Goal: Complete application form: Complete application form

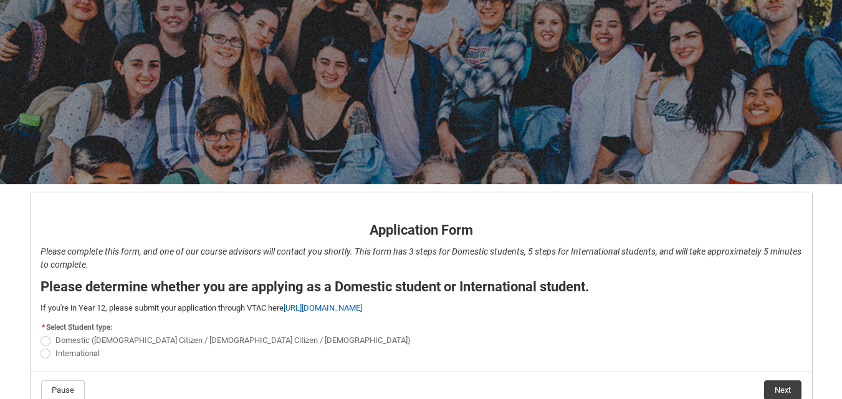
scroll to position [130, 0]
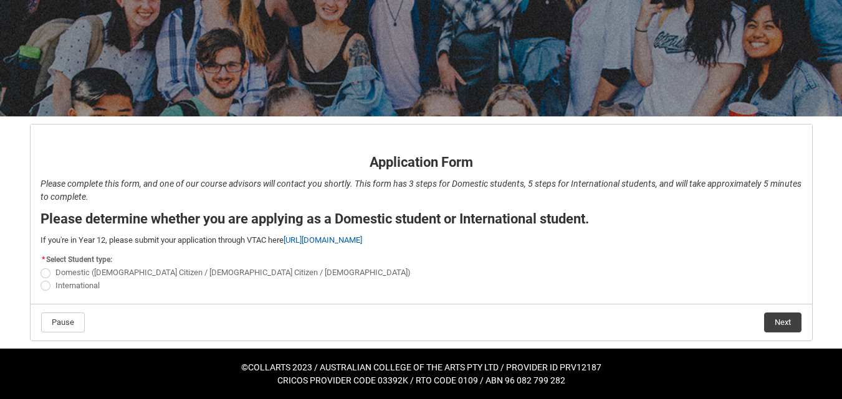
click at [50, 270] on label "Domestic ([DEMOGRAPHIC_DATA] Citizen / [DEMOGRAPHIC_DATA] Citizen / [DEMOGRAPHI…" at bounding box center [227, 272] width 375 height 9
click at [40, 267] on input "Domestic ([DEMOGRAPHIC_DATA] Citizen / [DEMOGRAPHIC_DATA] Citizen / [DEMOGRAPHI…" at bounding box center [40, 266] width 1 height 1
radio input "true"
click at [772, 324] on button "Next" at bounding box center [782, 323] width 37 height 20
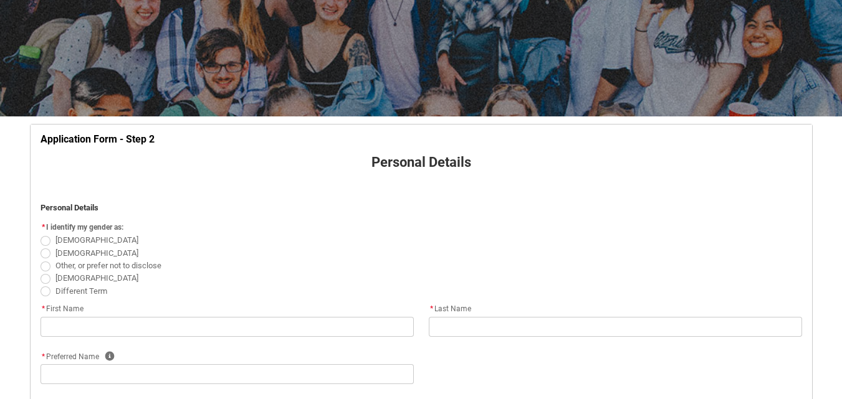
scroll to position [193, 0]
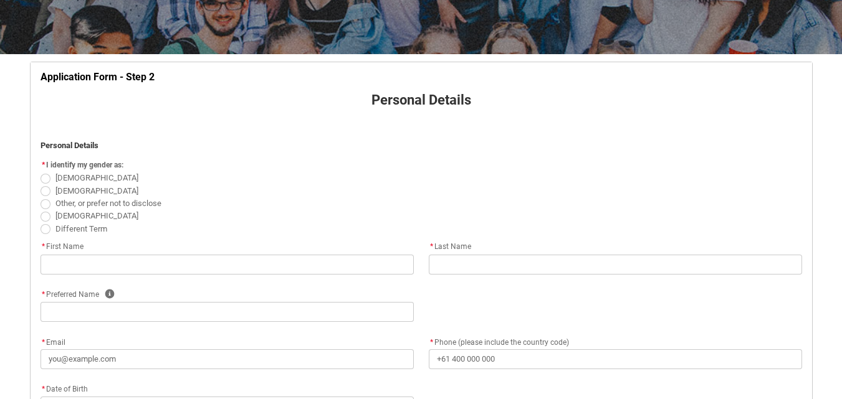
click at [42, 176] on span "REDU_Application_Form_for_Applicant flow" at bounding box center [45, 179] width 10 height 10
click at [40, 172] on input "[DEMOGRAPHIC_DATA]" at bounding box center [40, 171] width 1 height 1
radio input "true"
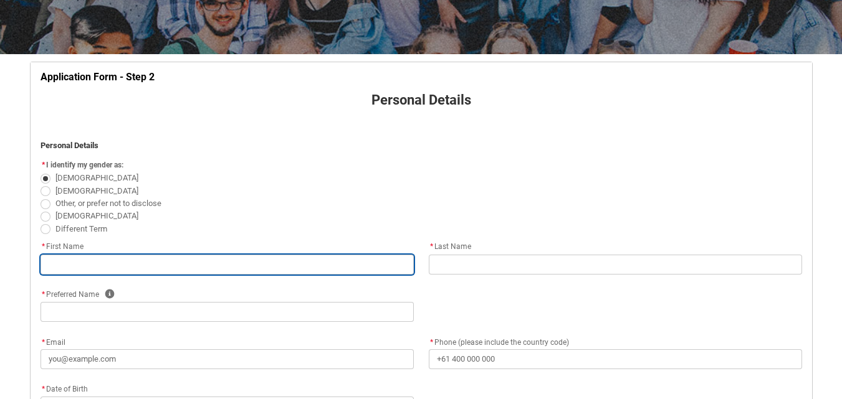
click at [93, 267] on input "REDU_Application_Form_for_Applicant flow" at bounding box center [226, 265] width 373 height 20
type lightning-primitive-input-simple "Shaye"
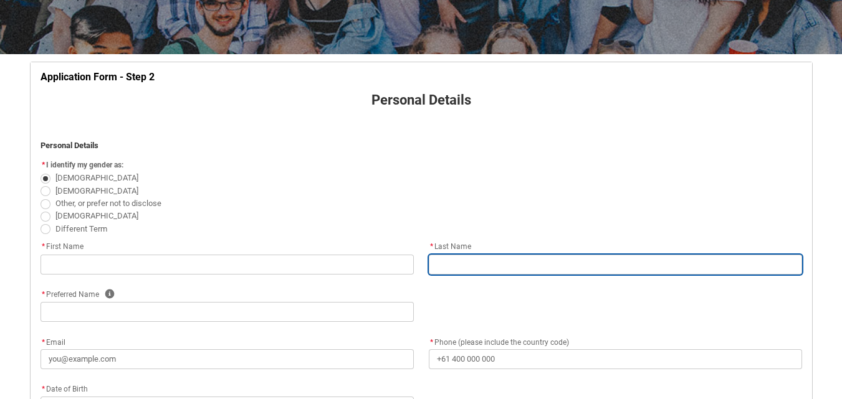
type lightning-primitive-input-simple "Ludlow"
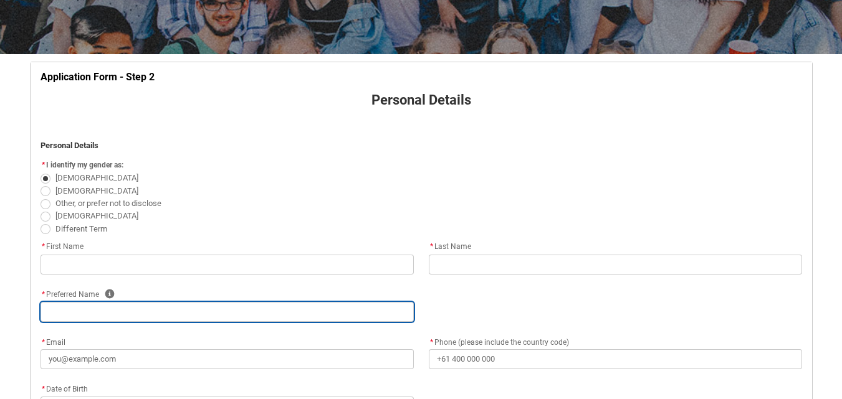
type lightning-primitive-input-simple "Shaye"
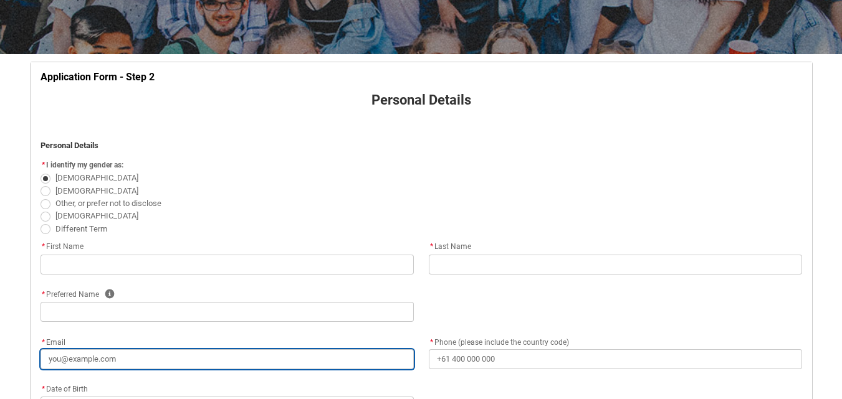
type lightning-primitive-input-simple "[EMAIL_ADDRESS][DOMAIN_NAME]"
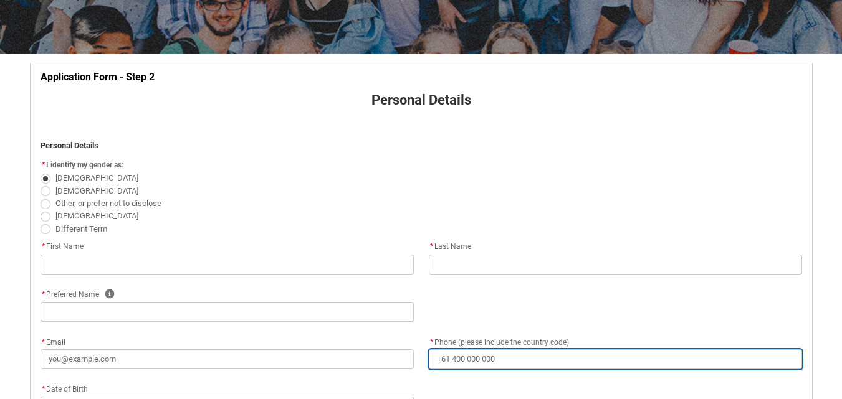
type lightning-primitive-input-simple "[PHONE_NUMBER]"
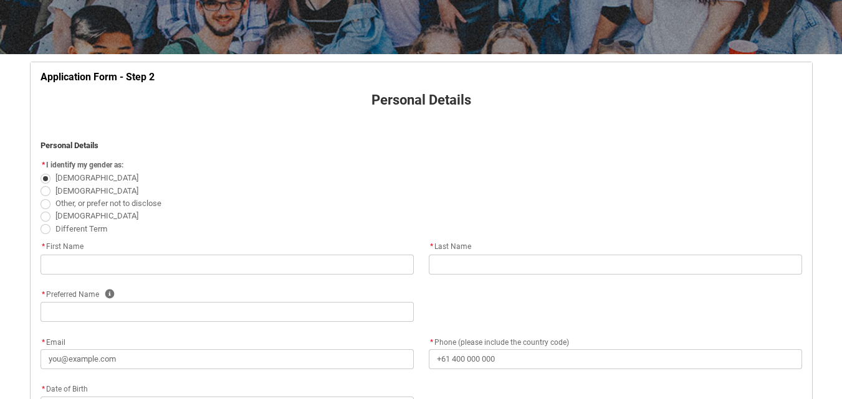
type lightning-primitive-input-simple "[STREET_ADDRESS]"
type lightning-primitive-input-simple "SUNBURY"
type lightning-primitive-input-simple "3429"
type lightning-primitive-input-simple "VIC"
type lightning-select "Country_Choice.1101"
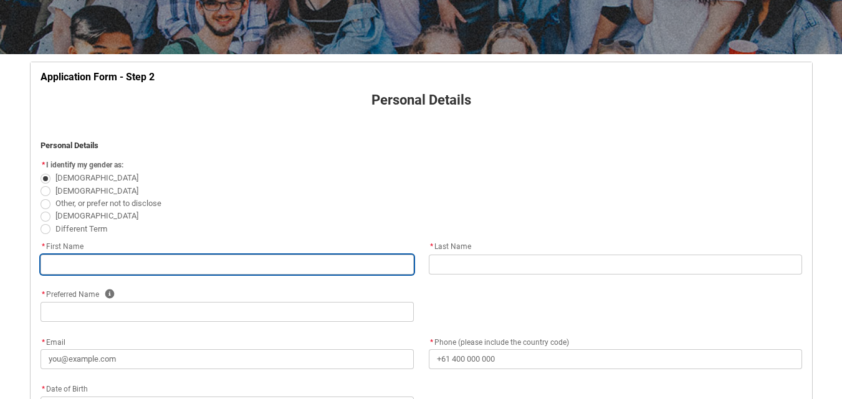
click at [126, 256] on input "REDU_Application_Form_for_Applicant flow" at bounding box center [226, 265] width 373 height 20
click at [69, 269] on input "REDU_Application_Form_for_Applicant flow" at bounding box center [226, 265] width 373 height 20
type input "Shaye"
type input "Ludlow"
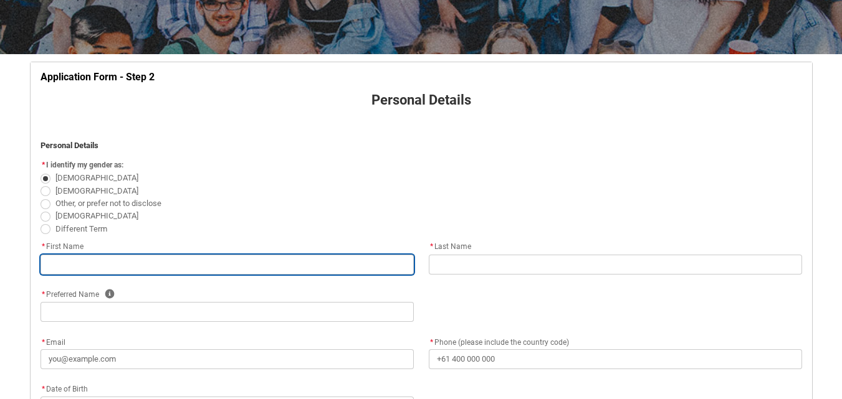
type input "Shaye"
type input "[EMAIL_ADDRESS][DOMAIN_NAME]"
type input "[PHONE_NUMBER]"
type input "[STREET_ADDRESS]"
type input "SUNBURY"
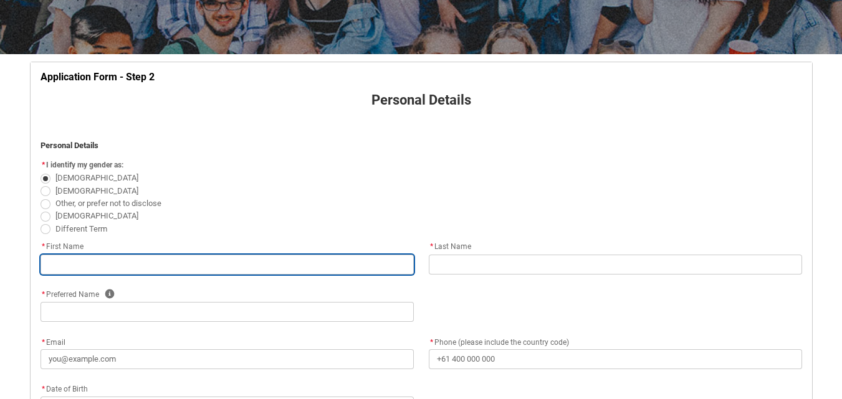
type input "3429"
type input "VIC"
select select "Country_Choice.1101"
click at [96, 273] on input "Shaye" at bounding box center [226, 265] width 373 height 20
click at [88, 270] on input "Shaye" at bounding box center [226, 265] width 373 height 20
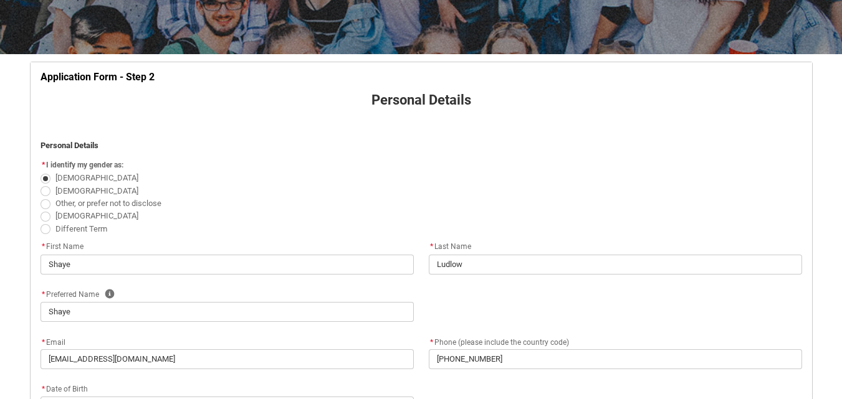
type lightning-select "FlowImplicit__DefaultTextChoiceName"
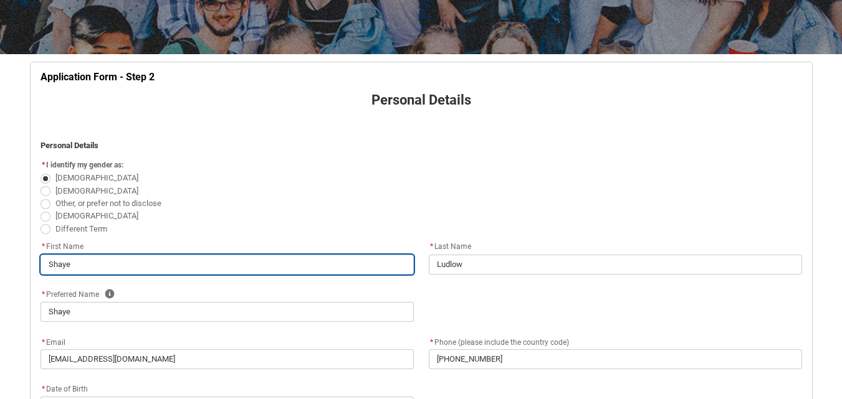
click at [78, 267] on input "Shaye" at bounding box center [226, 265] width 373 height 20
click at [75, 261] on input "Shaye" at bounding box center [226, 265] width 373 height 20
click at [52, 261] on input "Shaye" at bounding box center [226, 265] width 373 height 20
select select "FlowImplicit__DefaultTextChoiceName"
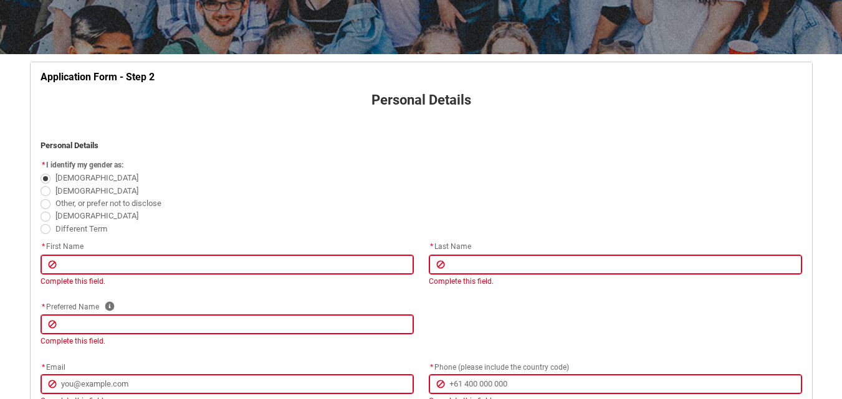
click at [249, 207] on span "Other, or prefer not to disclose" at bounding box center [420, 203] width 761 height 12
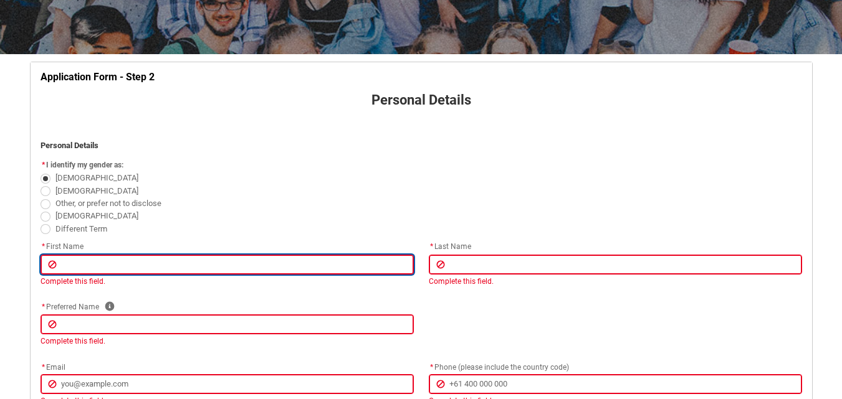
click at [157, 261] on input "REDU_Application_Form_for_Applicant flow" at bounding box center [226, 265] width 373 height 20
type lightning-primitive-input-simple "Shaye"
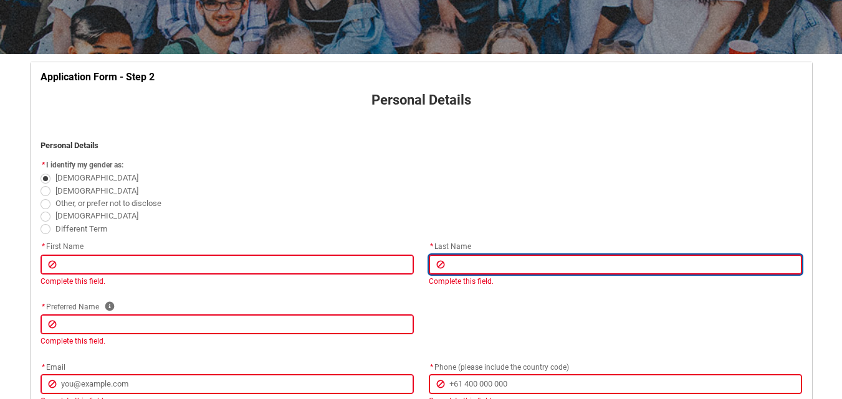
type lightning-primitive-input-simple "Ludlow"
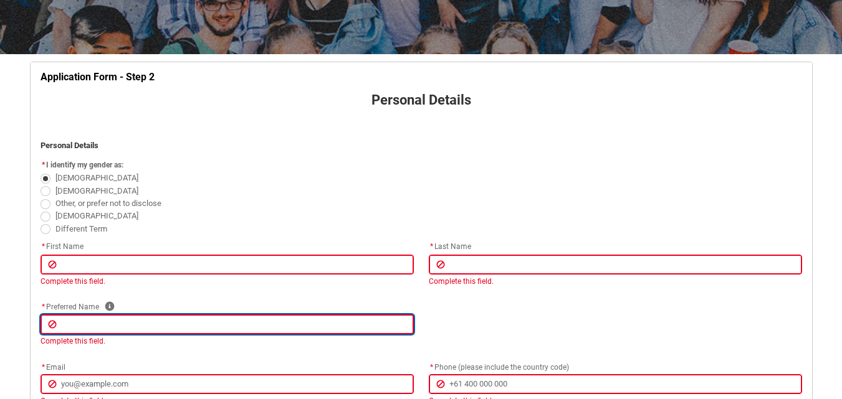
type lightning-primitive-input-simple "Shaye"
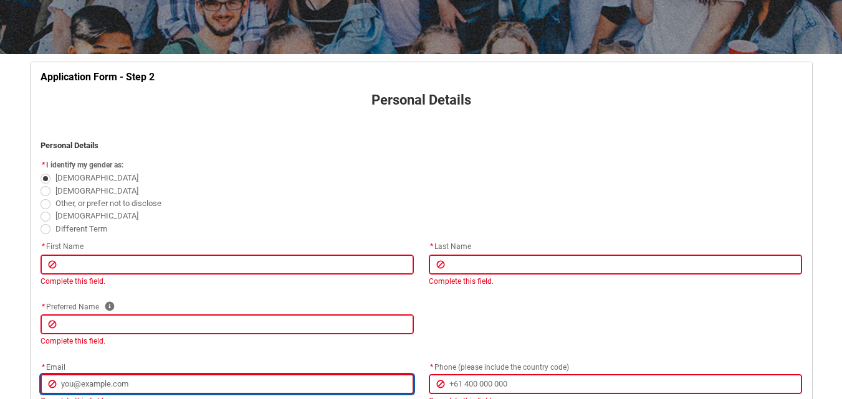
type lightning-primitive-input-simple "[EMAIL_ADDRESS][DOMAIN_NAME]"
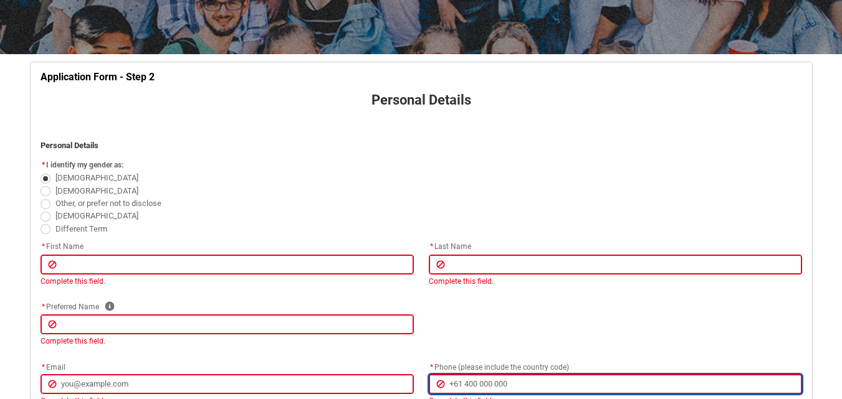
type lightning-primitive-input-simple "[PHONE_NUMBER]"
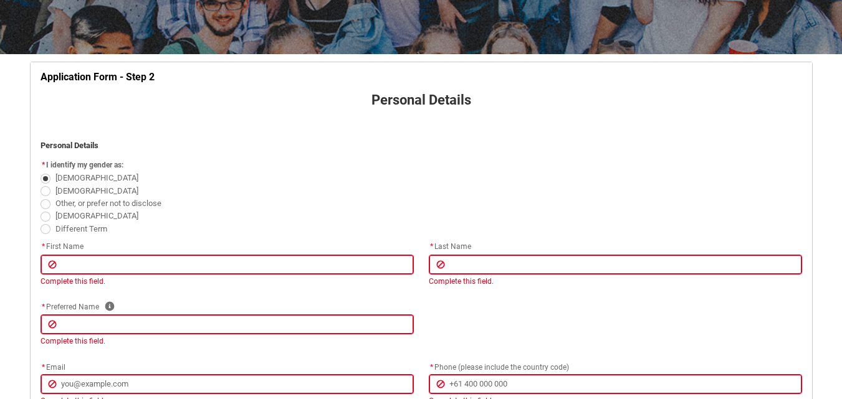
type lightning-primitive-input-simple "[STREET_ADDRESS][PERSON_NAME]"
type lightning-primitive-input-simple "Moonee Ponds"
type lightning-primitive-input-simple "3039"
type lightning-primitive-input-simple "VIC"
type lightning-select "Country_Choice.1101"
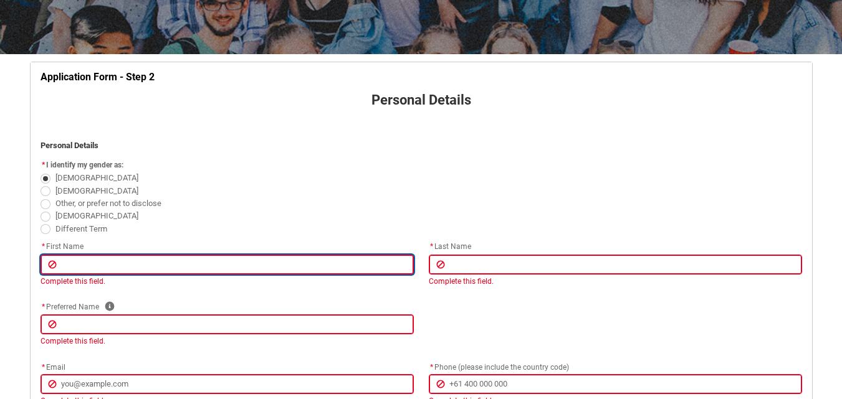
type input "Shaye"
type input "Ludlow"
type input "Shaye"
type input "[EMAIL_ADDRESS][DOMAIN_NAME]"
type input "[PHONE_NUMBER]"
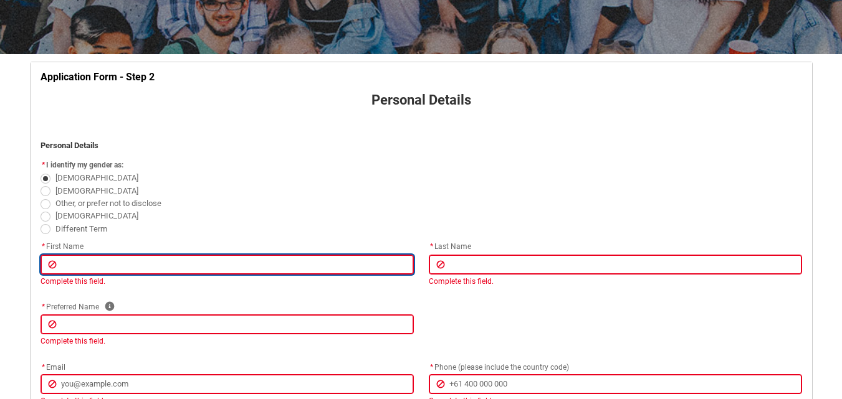
type input "[STREET_ADDRESS][PERSON_NAME]"
type input "Moonee Ponds"
type input "3039"
type input "VIC"
select select "Country_Choice.1101"
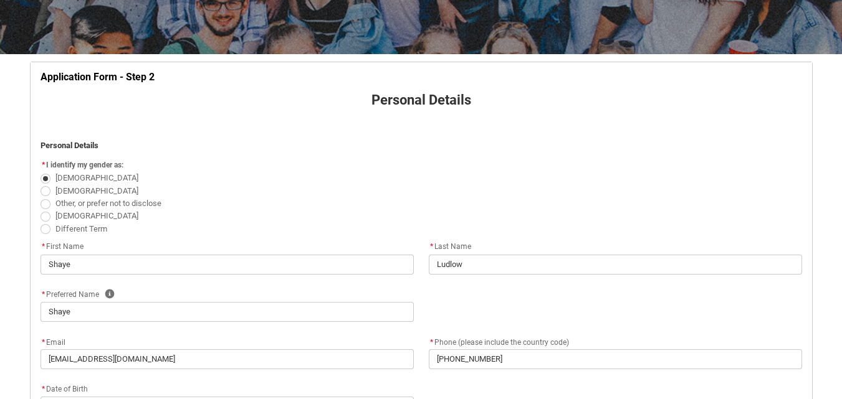
scroll to position [379, 0]
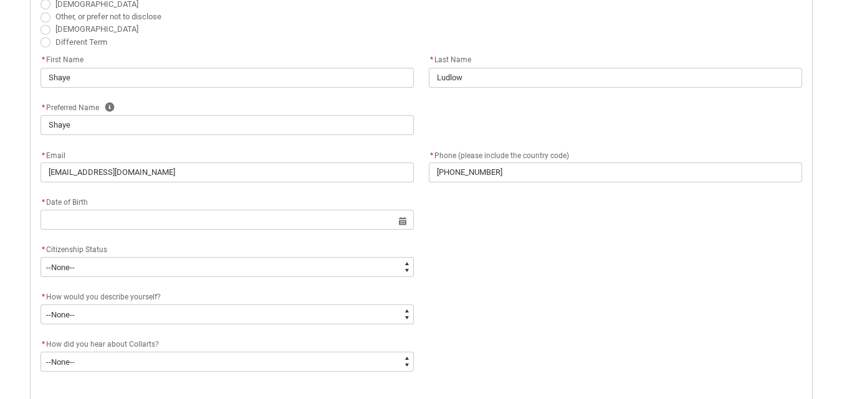
click at [522, 271] on div "* Citizenship Status * --None-- [DEMOGRAPHIC_DATA] Citizen Humanitarian Visa [D…" at bounding box center [421, 265] width 776 height 47
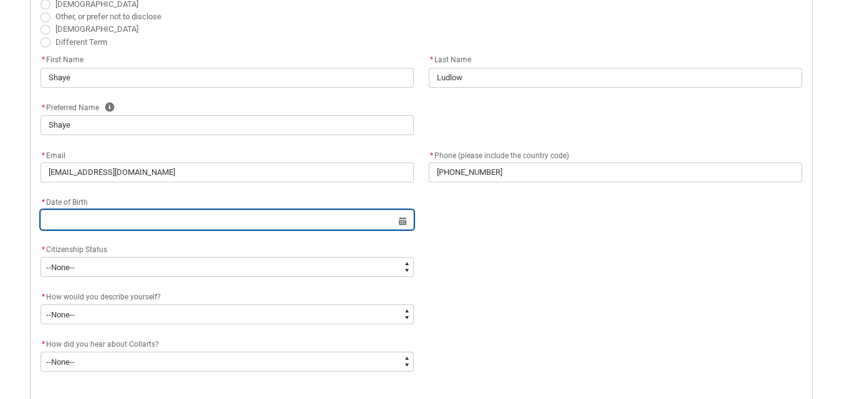
click at [251, 222] on input "REDU_Application_Form_for_Applicant flow" at bounding box center [226, 220] width 373 height 20
select select "2025"
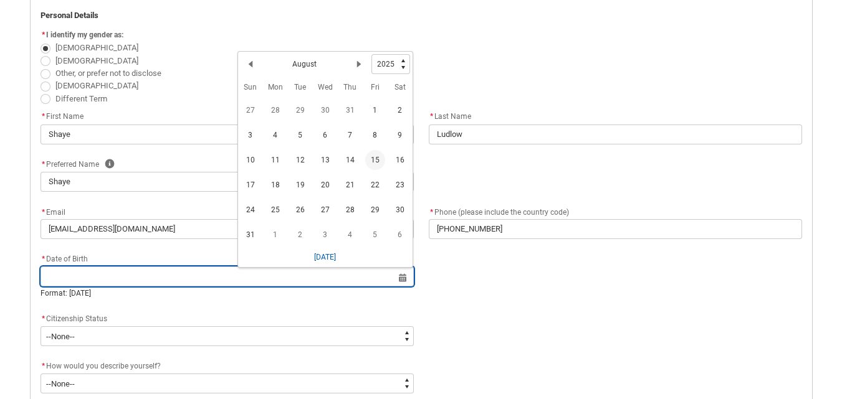
scroll to position [255, 0]
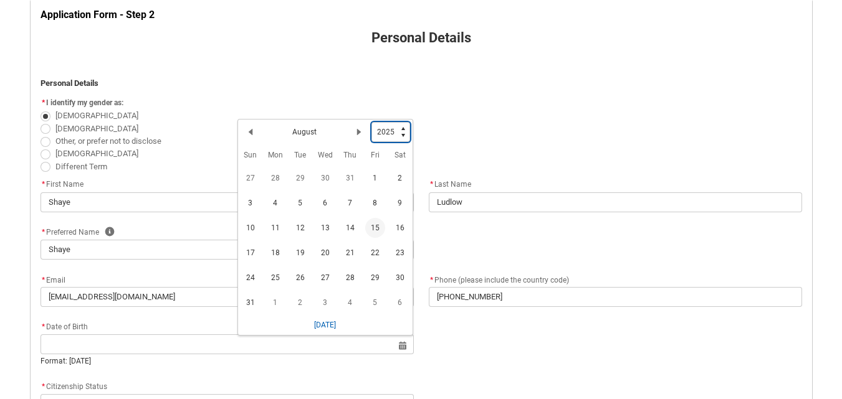
click at [398, 133] on select "1925 1926 1927 1928 1929 1930 1931 1932 1933 1934 1935 1936 1937 1938 1939 1940…" at bounding box center [390, 132] width 39 height 20
click at [403, 122] on select "1925 1926 1927 1928 1929 1930 1931 1932 1933 1934 1935 1936 1937 1938 1939 1940…" at bounding box center [390, 132] width 39 height 20
click at [398, 131] on select "1925 1926 1927 1928 1929 1930 1931 1932 1933 1934 1935 1936 1937 1938 1939 1940…" at bounding box center [390, 132] width 39 height 20
type lightning-select "2003"
click at [371, 122] on select "1925 1926 1927 1928 1929 1930 1931 1932 1933 1934 1935 1936 1937 1938 1939 1940…" at bounding box center [390, 132] width 39 height 20
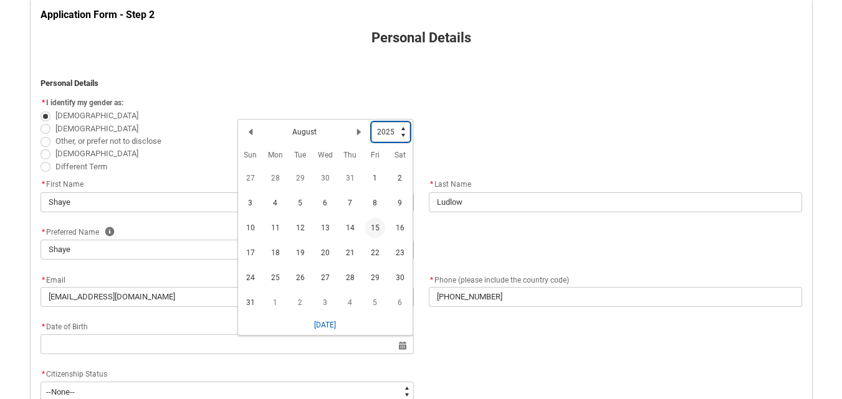
select select "2003"
click at [360, 130] on lightning-primitive-icon "Date picker: August" at bounding box center [359, 132] width 9 height 9
click at [360, 130] on lightning-primitive-icon "Date picker: September" at bounding box center [359, 132] width 9 height 9
click at [399, 183] on span "4" at bounding box center [400, 178] width 20 height 20
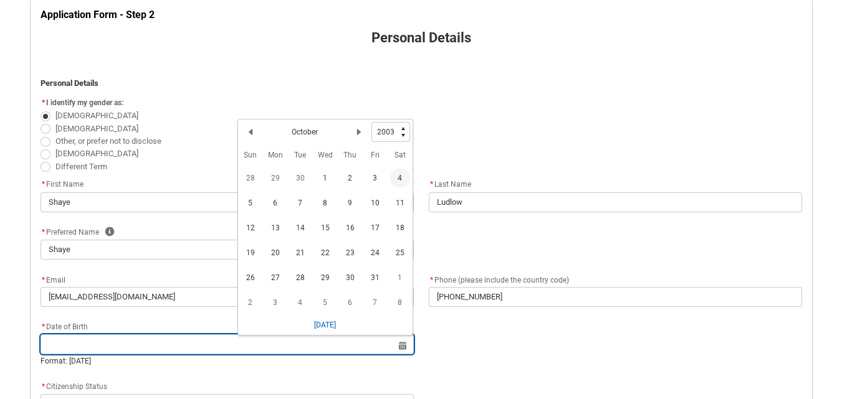
type lightning-datepicker "[DATE]"
type lightning-input "[DATE]"
type input "[DATE]"
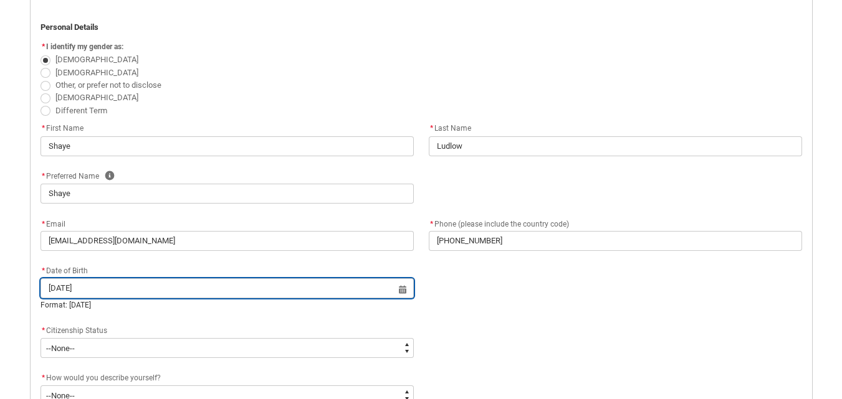
scroll to position [442, 0]
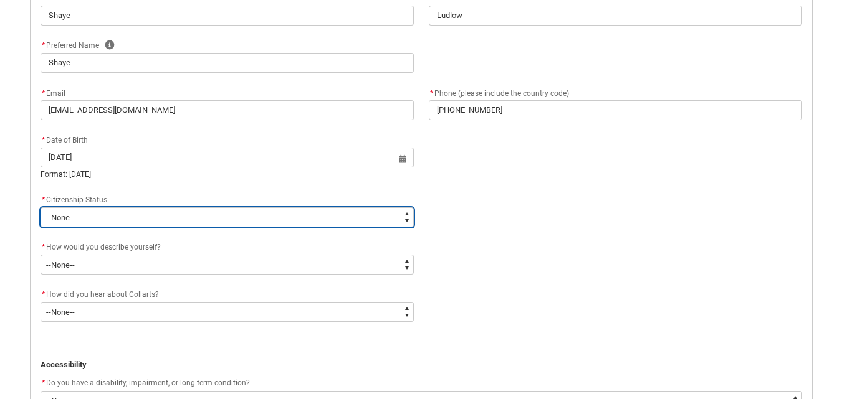
click at [198, 221] on select "--None-- [DEMOGRAPHIC_DATA] Humanitarian Visa [DEMOGRAPHIC_DATA] citizen Other …" at bounding box center [226, 217] width 373 height 20
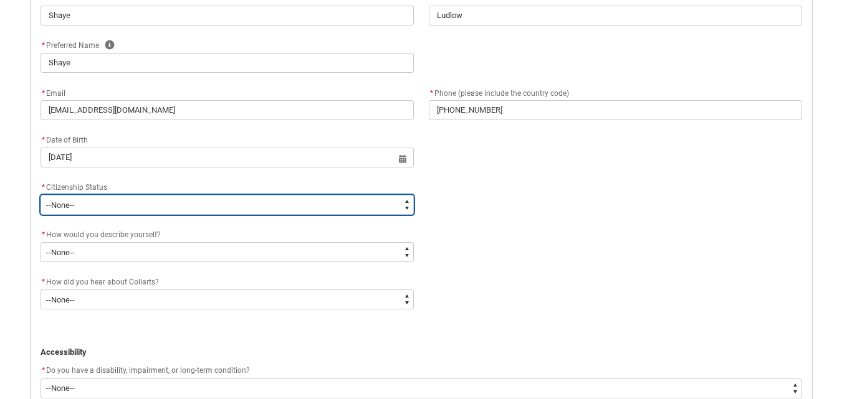
type lightning-select "Citizenship.1"
click at [40, 195] on select "--None-- [DEMOGRAPHIC_DATA] Humanitarian Visa [DEMOGRAPHIC_DATA] citizen Other …" at bounding box center [226, 205] width 373 height 20
select select "Citizenship.1"
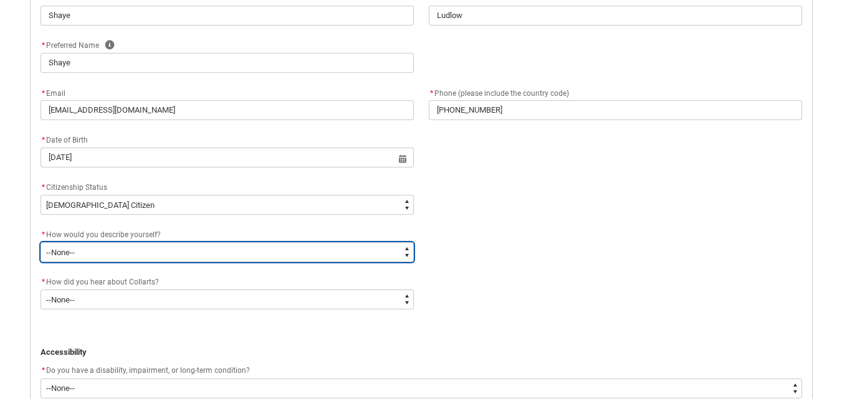
click at [181, 250] on select "--None-- I'm currently in Year 12 and planning what I'll do after school I've c…" at bounding box center [226, 252] width 373 height 20
type lightning-select "HSLC_Domestic_b"
click at [40, 242] on select "--None-- I'm currently in Year 12 and planning what I'll do after school I've c…" at bounding box center [226, 252] width 373 height 20
select select "HSLC_Domestic_b"
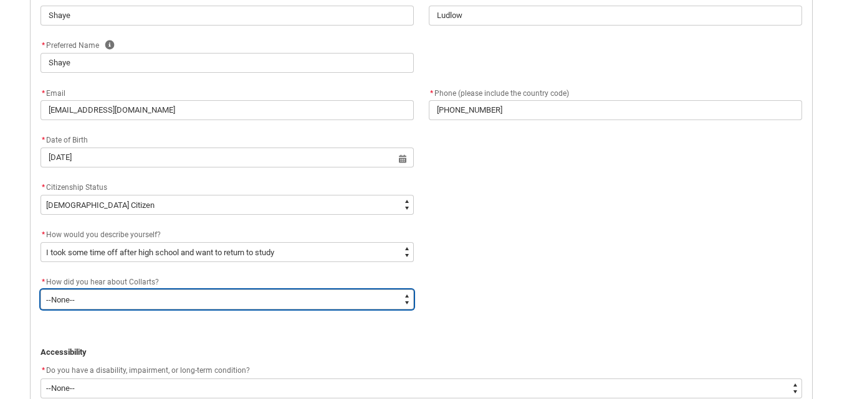
click at [179, 300] on select "--None-- Advertising - Facebook Advertising - Google Advertising - Instagram Ad…" at bounding box center [226, 300] width 373 height 20
type lightning-select "Heard_About_Collarts_Picklist.Word of mouth"
click at [40, 290] on select "--None-- Advertising - Facebook Advertising - Google Advertising - Instagram Ad…" at bounding box center [226, 300] width 373 height 20
select select "Heard_About_Collarts_Picklist.Word of mouth"
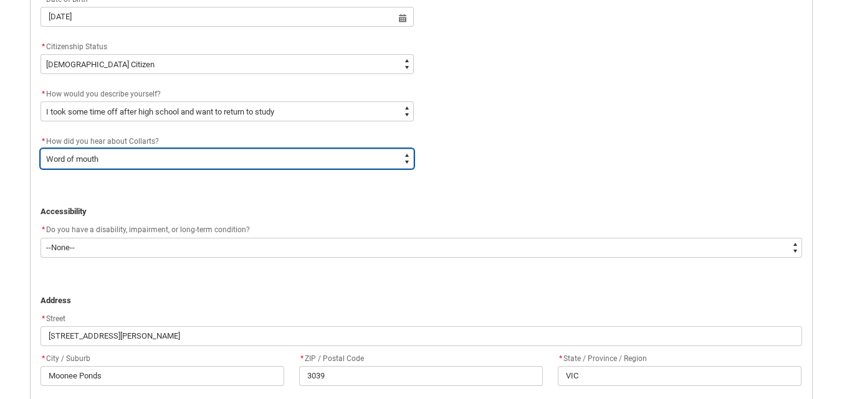
scroll to position [629, 0]
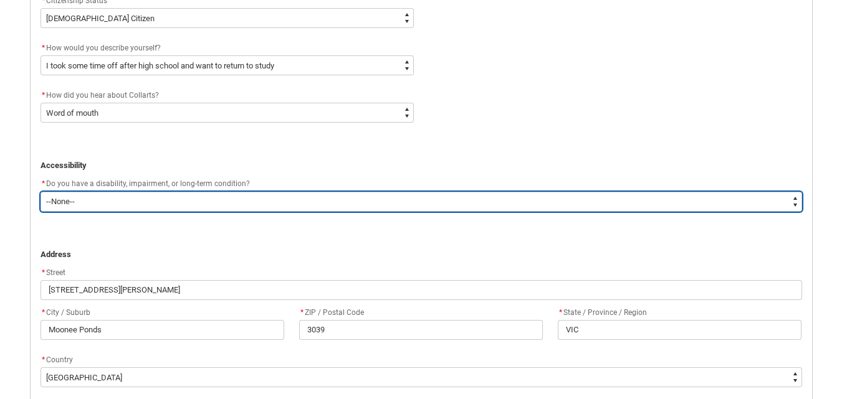
click at [161, 199] on select "--None-- Yes No" at bounding box center [420, 202] width 761 height 20
type lightning-select "No_TextChoice"
click at [40, 192] on select "--None-- Yes No" at bounding box center [420, 202] width 761 height 20
select select "No_TextChoice"
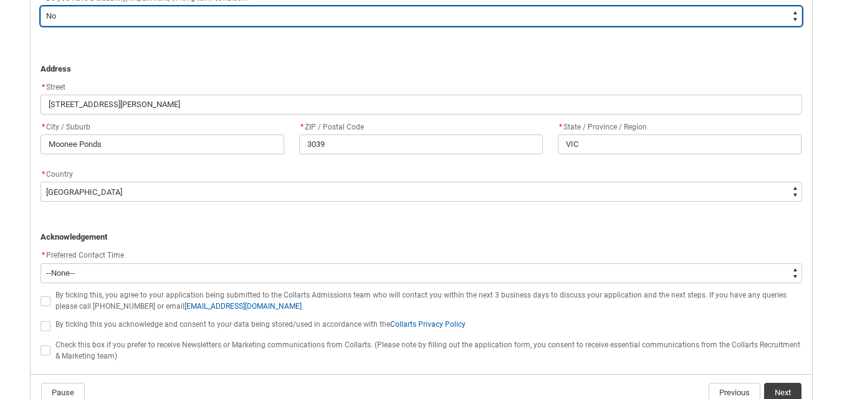
scroll to position [885, 0]
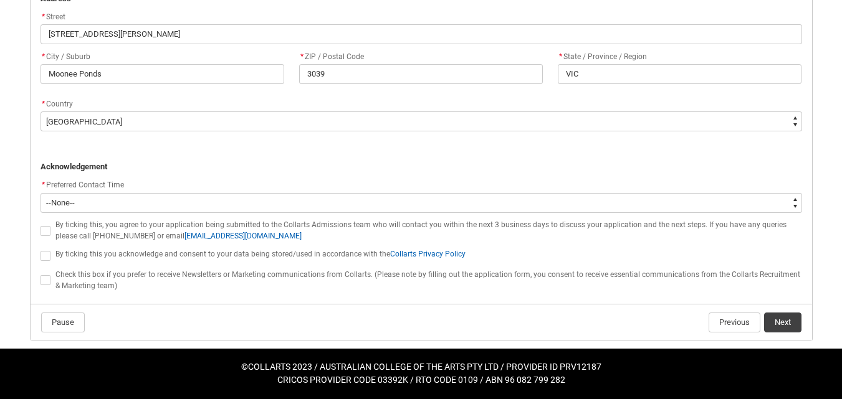
click at [47, 227] on span "REDU_Application_Form_for_Applicant flow" at bounding box center [45, 231] width 10 height 10
click at [40, 224] on input "REDU_Application_Form_for_Applicant flow" at bounding box center [40, 224] width 1 height 1
type lightning-input "true"
checkbox input "true"
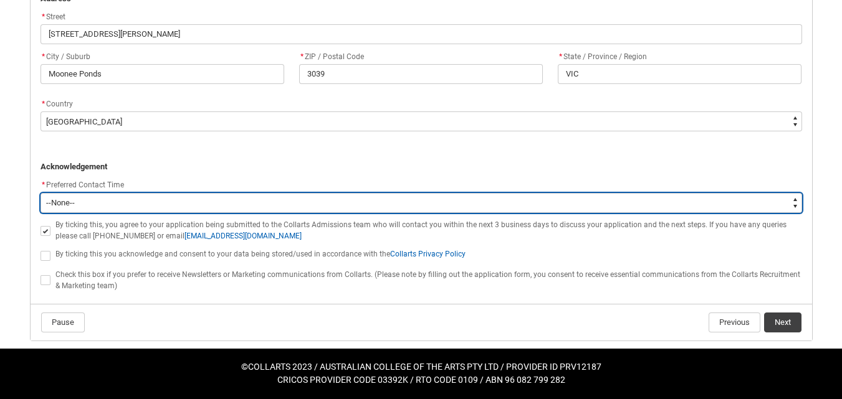
click at [72, 212] on select "--None-- Morning (9:00AM-12:00PM) Afternoon (12:00PM-5:00PM)" at bounding box center [420, 203] width 761 height 20
type lightning-select "P_Contact_Time_Morning"
click at [40, 193] on select "--None-- Morning (9:00AM-12:00PM) Afternoon (12:00PM-5:00PM)" at bounding box center [420, 203] width 761 height 20
select select "P_Contact_Time_Morning"
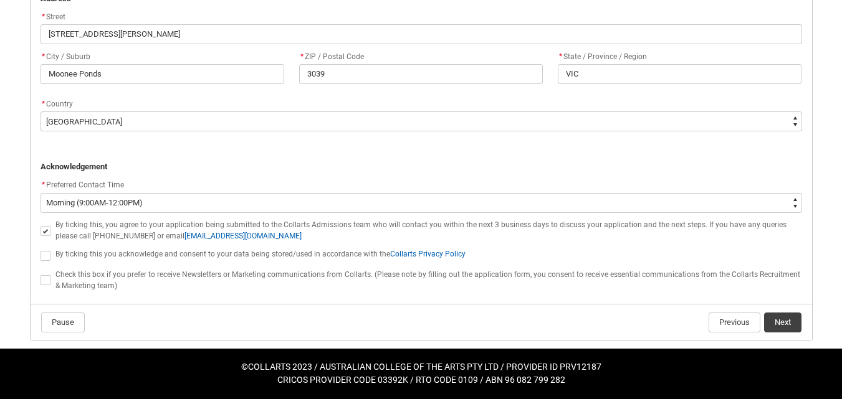
click at [50, 257] on label "REDU_Application_Form_for_Applicant flow" at bounding box center [47, 254] width 15 height 9
click at [40, 249] on input "REDU_Application_Form_for_Applicant flow" at bounding box center [40, 249] width 1 height 1
type lightning-input "true"
checkbox input "true"
click at [44, 275] on span "REDU_Application_Form_for_Applicant flow" at bounding box center [45, 280] width 10 height 10
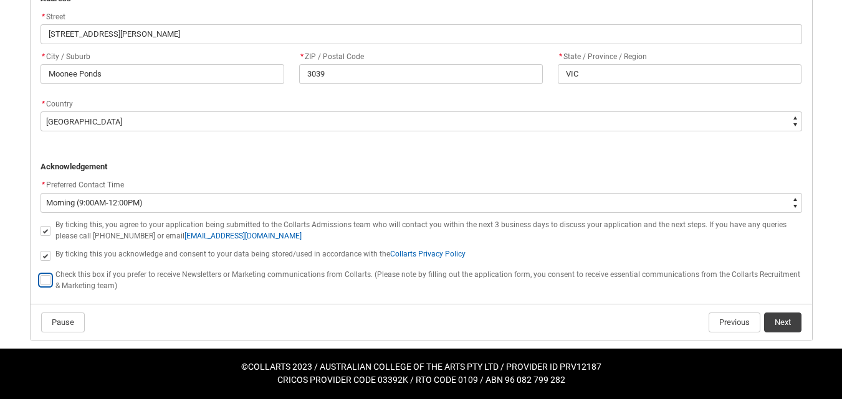
click at [40, 274] on input "REDU_Application_Form_for_Applicant flow" at bounding box center [40, 274] width 1 height 1
type lightning-input "true"
checkbox input "true"
click at [44, 275] on span "REDU_Application_Form_for_Applicant flow" at bounding box center [45, 280] width 10 height 10
click at [40, 274] on input "REDU_Application_Form_for_Applicant flow" at bounding box center [40, 274] width 1 height 1
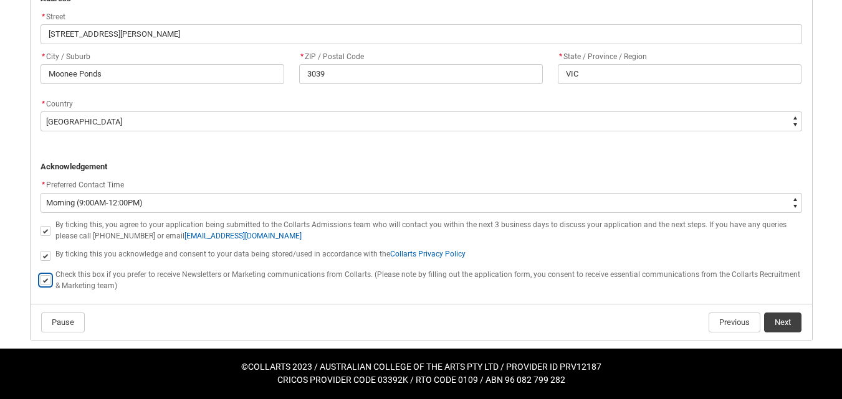
type lightning-input "false"
checkbox input "false"
click at [797, 317] on button "Next" at bounding box center [782, 323] width 37 height 20
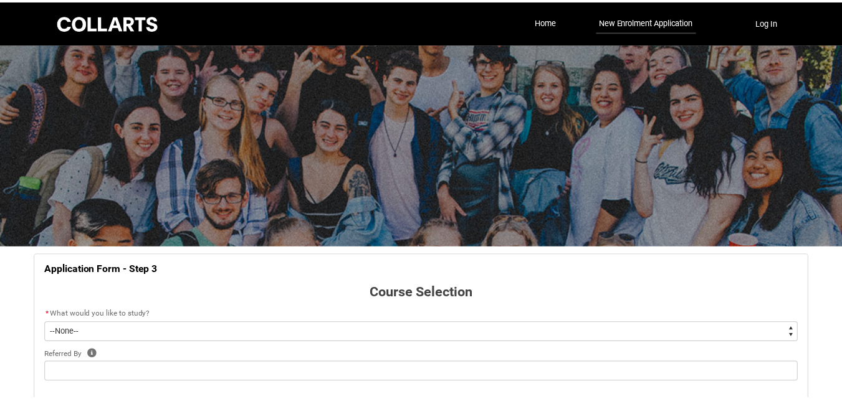
scroll to position [130, 0]
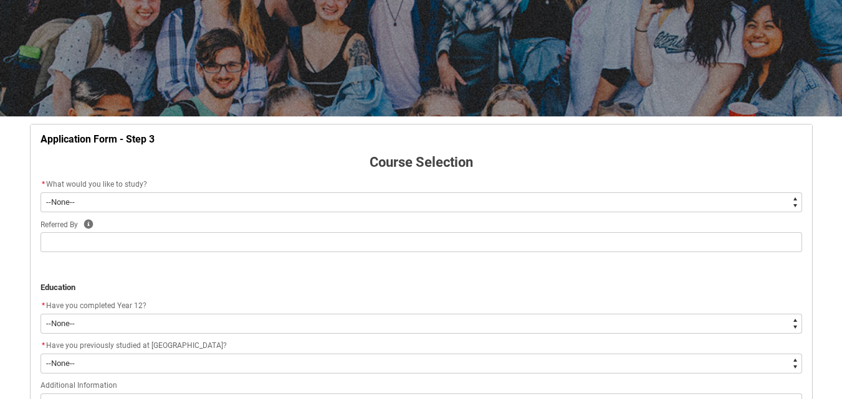
click at [331, 202] on select "--None-- Diploma Bachelor Post Graduate" at bounding box center [420, 203] width 761 height 20
type lightning-select "WhichDegree_Bachelor"
click at [40, 193] on select "--None-- Diploma Bachelor Post Graduate" at bounding box center [420, 203] width 761 height 20
select select "WhichDegree_Bachelor"
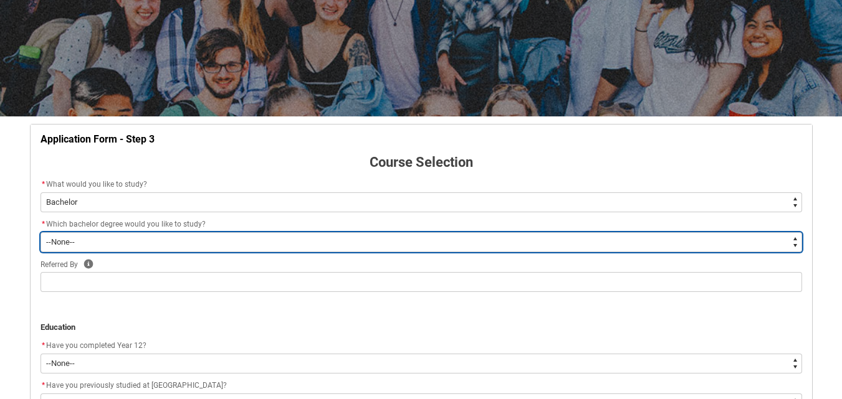
click at [316, 239] on select "--None-- Bachelor of 2D Animation Bachelor of Applied Business (Entertainment M…" at bounding box center [420, 242] width 761 height 20
type lightning-select "ProgramChoice_Degree.0015g00000jrDI5AAM"
click at [40, 232] on select "--None-- Bachelor of 2D Animation Bachelor of Applied Business (Entertainment M…" at bounding box center [420, 242] width 761 height 20
select select "ProgramChoice_Degree.0015g00000jrDI5AAM"
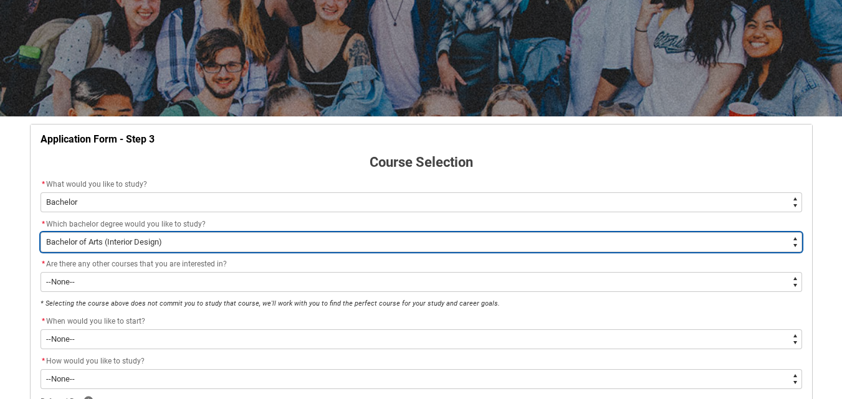
click at [164, 240] on select "--None-- Bachelor of 2D Animation Bachelor of Applied Business (Entertainment M…" at bounding box center [420, 242] width 761 height 20
click at [40, 232] on select "--None-- Bachelor of 2D Animation Bachelor of Applied Business (Entertainment M…" at bounding box center [420, 242] width 761 height 20
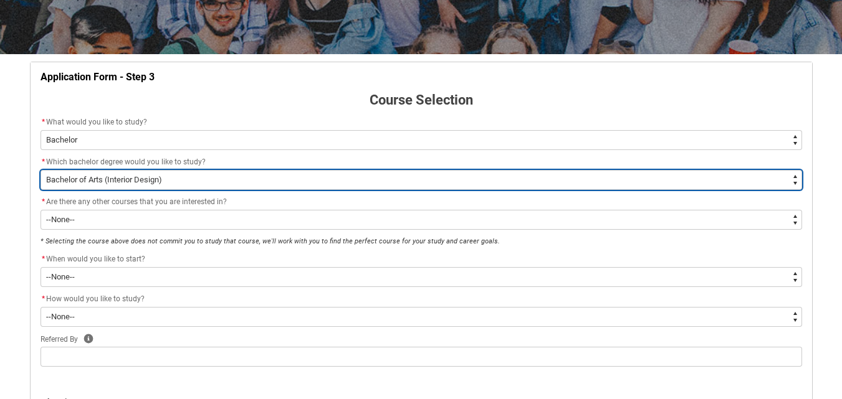
scroll to position [255, 0]
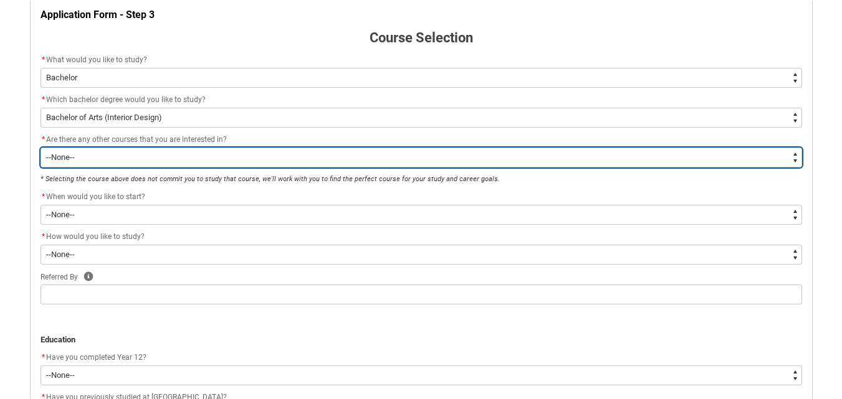
click at [189, 155] on select "--None-- Yes No" at bounding box center [420, 158] width 761 height 20
type lightning-select "Yes_TextChoice"
click at [40, 148] on select "--None-- Yes No" at bounding box center [420, 158] width 761 height 20
select select "Yes_TextChoice"
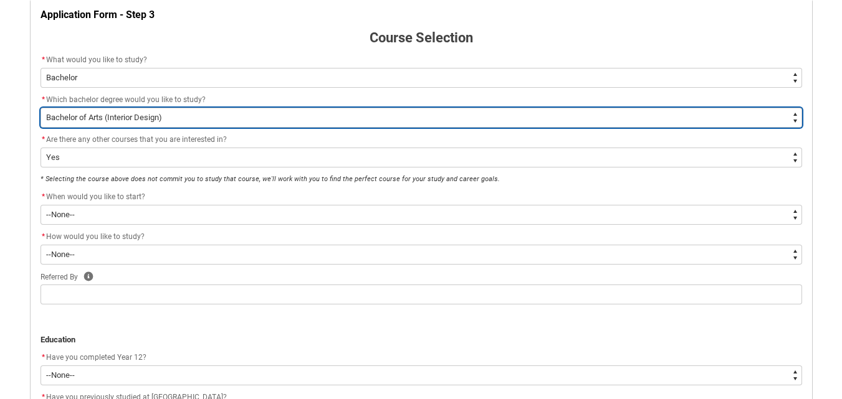
click at [179, 113] on select "--None-- Bachelor of 2D Animation Bachelor of Applied Business (Entertainment M…" at bounding box center [420, 118] width 761 height 20
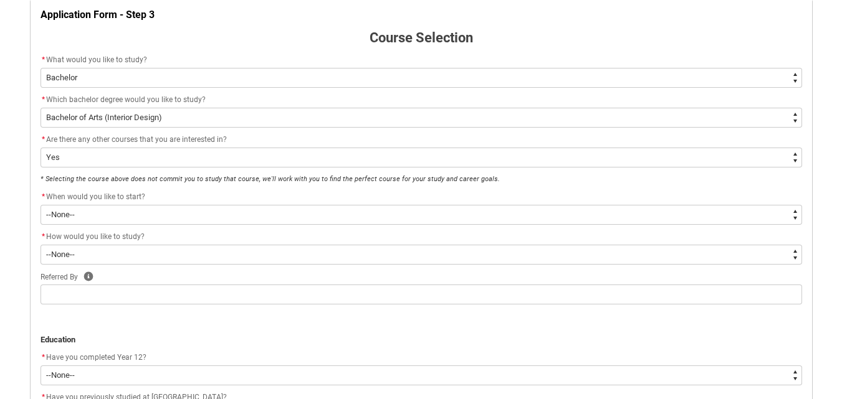
click at [0, 310] on div "Skip to Main Content Collarts Education Community Home New Enrolment Applicatio…" at bounding box center [421, 167] width 842 height 844
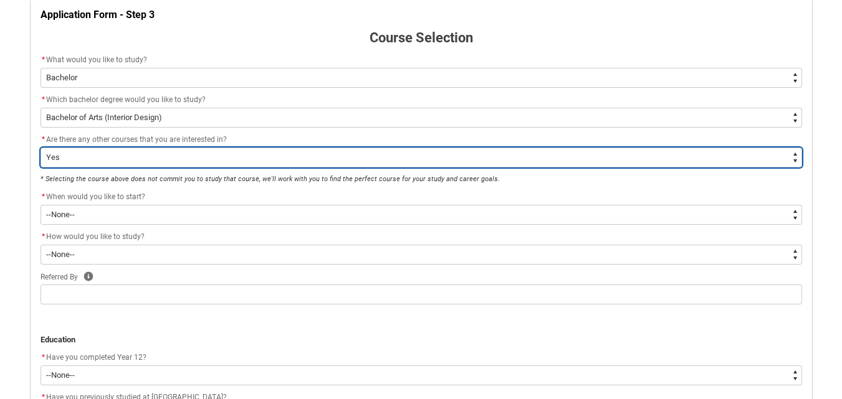
click at [146, 155] on select "--None-- Yes No" at bounding box center [420, 158] width 761 height 20
click at [40, 148] on select "--None-- Yes No" at bounding box center [420, 158] width 761 height 20
drag, startPoint x: 153, startPoint y: 155, endPoint x: 153, endPoint y: 166, distance: 11.2
click at [153, 155] on select "--None-- Yes No" at bounding box center [420, 158] width 761 height 20
type lightning-select "No_TextChoice"
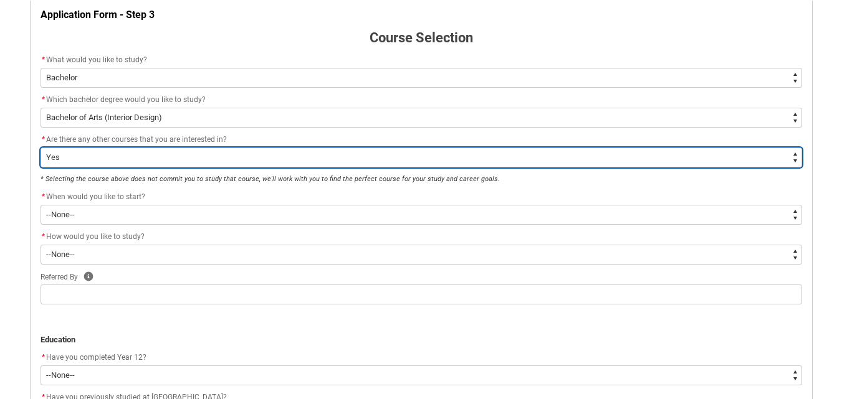
click at [40, 148] on select "--None-- Yes No" at bounding box center [420, 158] width 761 height 20
select select "No_TextChoice"
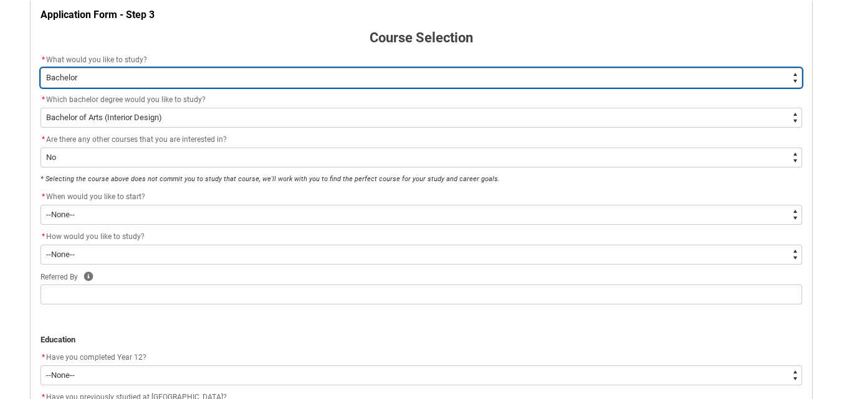
click at [186, 77] on select "--None-- Diploma Bachelor Post Graduate" at bounding box center [420, 78] width 761 height 20
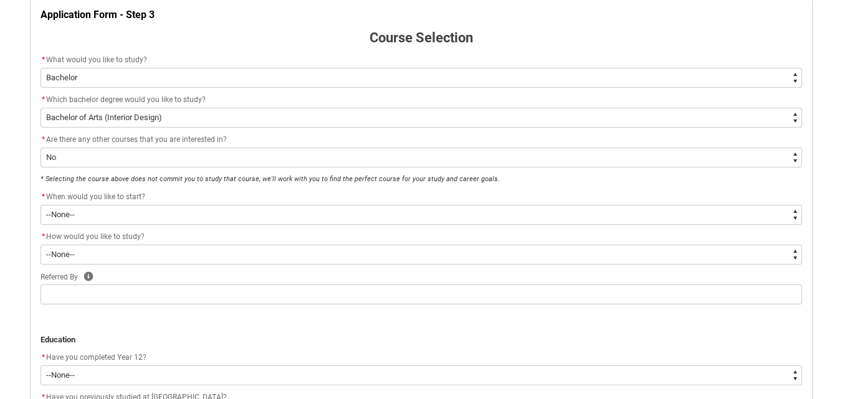
click at [0, 94] on div "Skip to Main Content Collarts Education Community Home New Enrolment Applicatio…" at bounding box center [421, 167] width 842 height 844
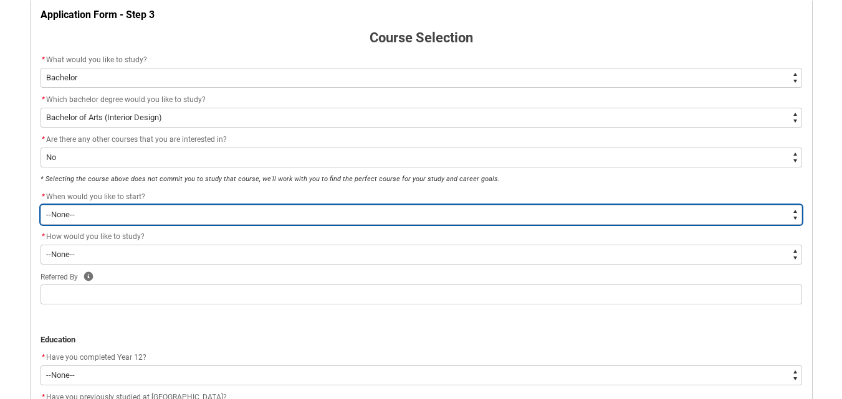
click at [174, 217] on select "--None-- Trimester 1 2026, starting [DATE] Trimester 3 2025, starting [DATE]" at bounding box center [420, 215] width 761 height 20
type lightning-select "Starting_Term.a0pI70000004aTYIAY"
click at [40, 205] on select "--None-- Trimester 1 2026, starting [DATE] Trimester 3 2025, starting [DATE]" at bounding box center [420, 215] width 761 height 20
select select "Starting_Term.a0pI70000004aTYIAY"
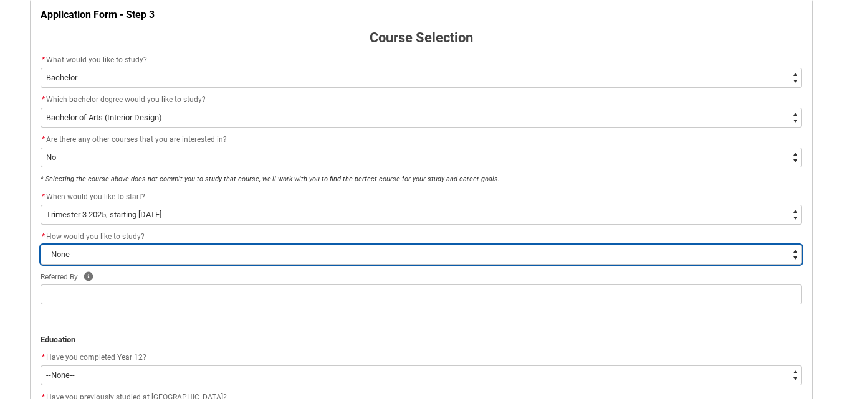
click at [197, 254] on select "--None-- On-campus Online" at bounding box center [420, 255] width 761 height 20
type lightning-select "WhichStudyMethod_OnCampus"
click at [40, 245] on select "--None-- On-campus Online" at bounding box center [420, 255] width 761 height 20
select select "WhichStudyMethod_OnCampus"
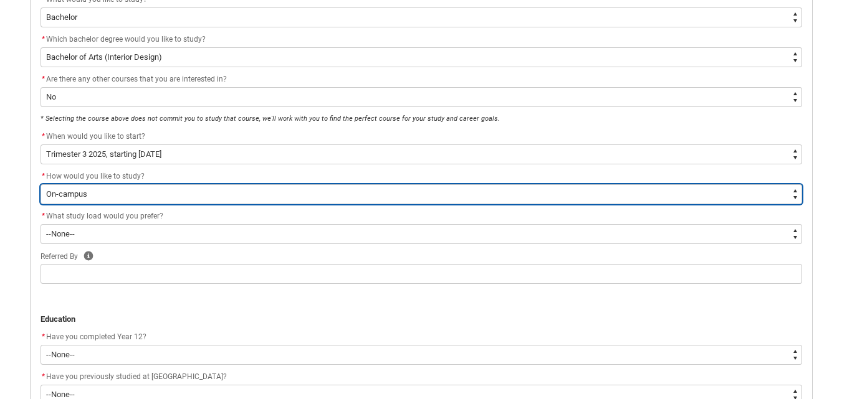
scroll to position [317, 0]
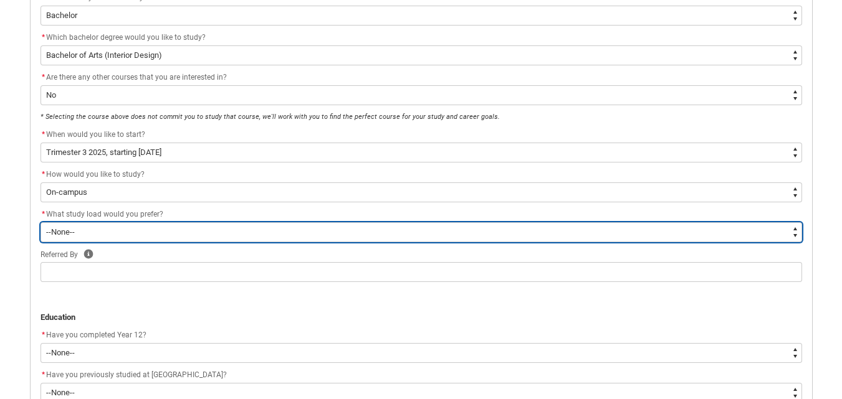
click at [201, 231] on select "--None-- Full-time Part-time" at bounding box center [420, 232] width 761 height 20
type lightning-select "WhichStudyLoad_FullTime"
click at [40, 222] on select "--None-- Full-time Part-time" at bounding box center [420, 232] width 761 height 20
select select "WhichStudyLoad_FullTime"
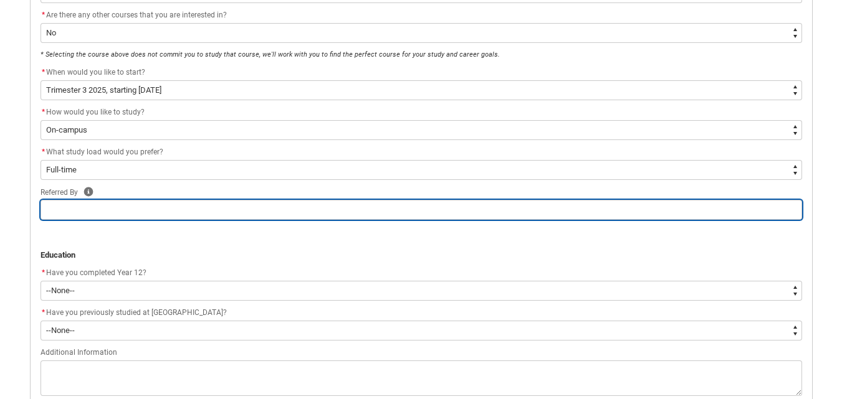
click at [183, 209] on input "REDU_Application_Form_for_Applicant flow" at bounding box center [420, 210] width 761 height 20
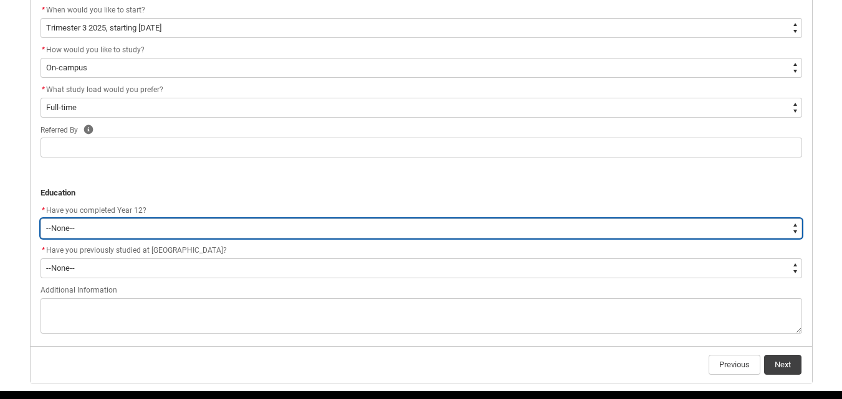
click at [157, 234] on select "--None-- Yes No Other" at bounding box center [420, 229] width 761 height 20
type lightning-select "Year_12_Completition.Yes"
click at [40, 219] on select "--None-- Yes No Other" at bounding box center [420, 229] width 761 height 20
select select "Year_12_Completition.Yes"
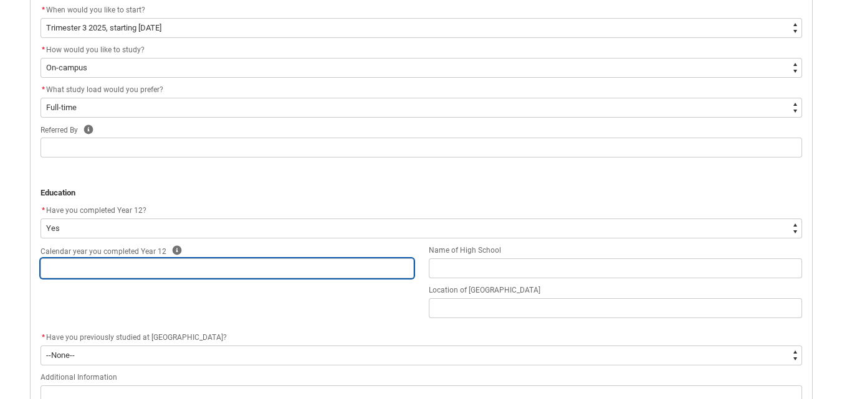
click at [164, 271] on input "REDU_Application_Form_for_Applicant flow" at bounding box center [226, 269] width 373 height 20
type lightning-primitive-input-simple "2"
type input "2"
type lightning-primitive-input-simple "20"
type input "20"
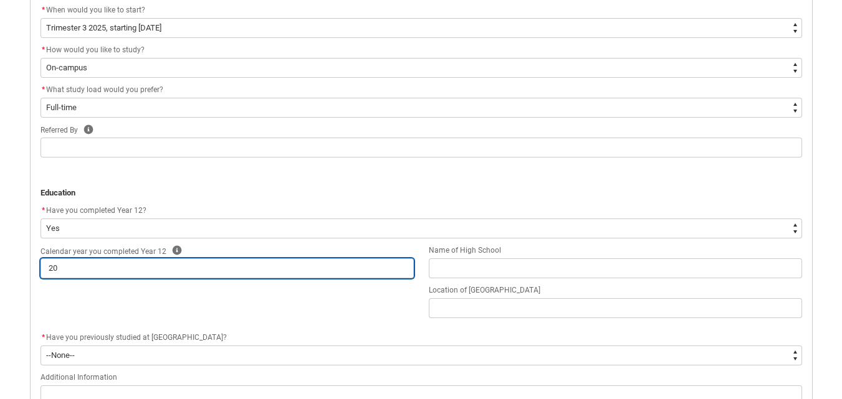
type lightning-primitive-input-simple "202"
type input "202"
type lightning-primitive-input-simple "2021"
type input "2021"
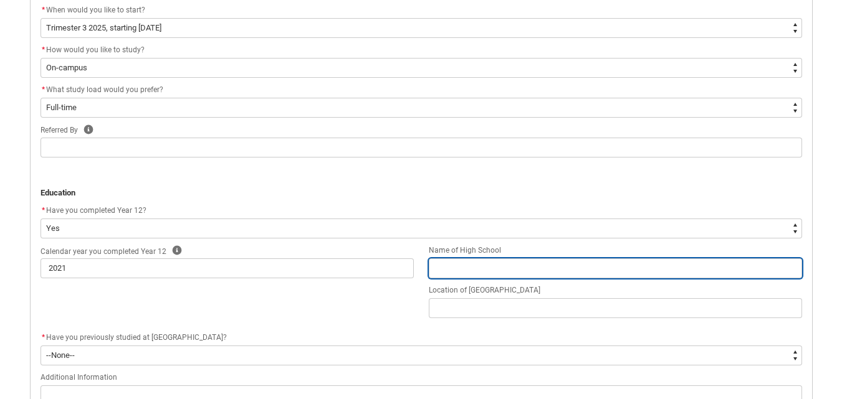
click at [582, 271] on input "REDU_Application_Form_for_Applicant flow" at bounding box center [615, 269] width 373 height 20
type lightning-primitive-input-simple "c"
type input "c"
type lightning-primitive-input-simple "co"
type input "co"
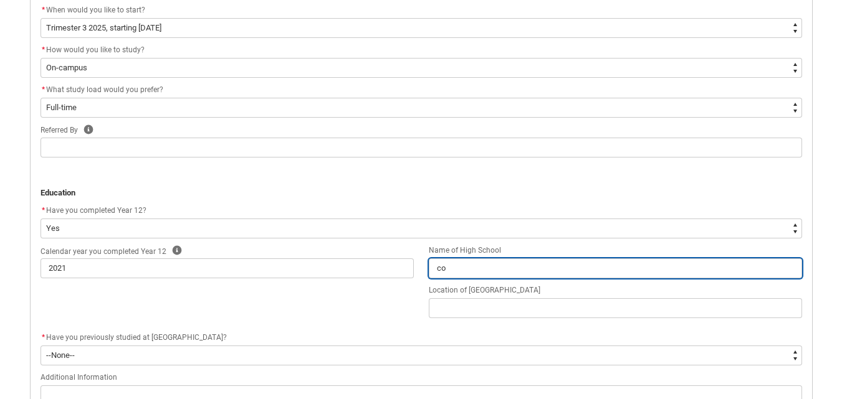
type lightning-primitive-input-simple "cop"
type input "cop"
type lightning-primitive-input-simple "[PERSON_NAME]"
type input "[PERSON_NAME]"
type lightning-primitive-input-simple "coppe"
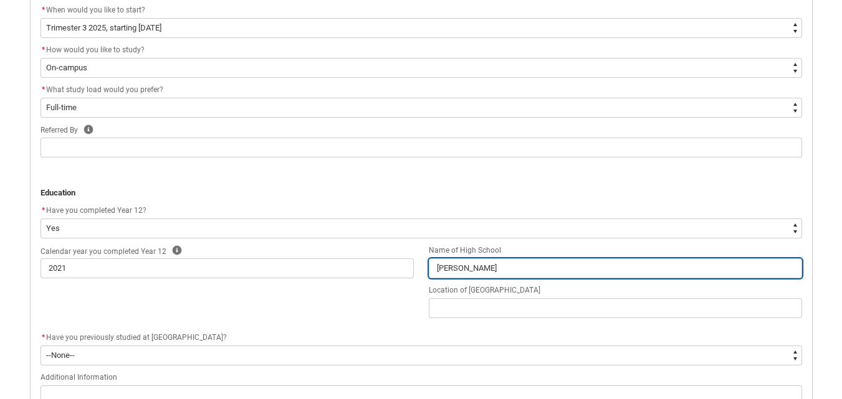
type input "coppe"
type lightning-primitive-input-simple "copper"
type input "copper"
type lightning-primitive-input-simple "copperf"
type input "copperf"
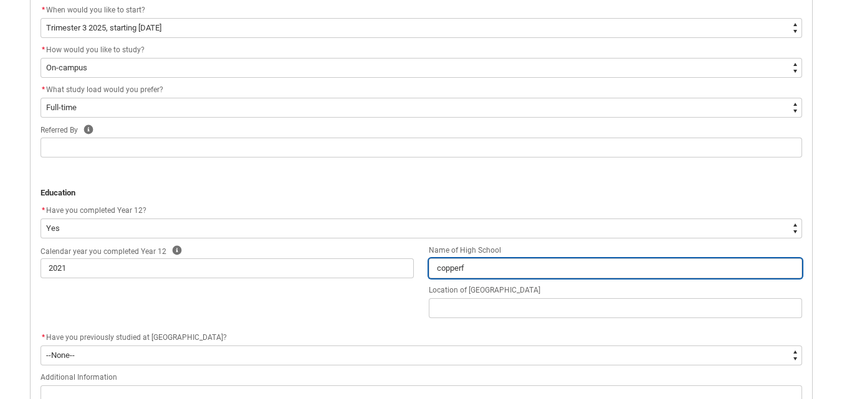
type lightning-primitive-input-simple "copperfe"
type input "copperfe"
type lightning-primitive-input-simple "copperfel"
type input "copperfel"
type lightning-primitive-input-simple "copperfeld"
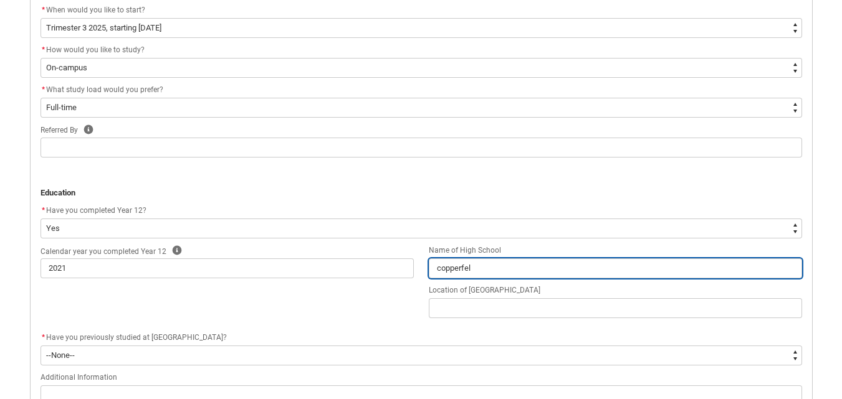
type input "copperfeld"
type lightning-primitive-input-simple "copperfeld"
type input "copperfeld"
type lightning-primitive-input-simple "copperfeld"
type input "copperfeld"
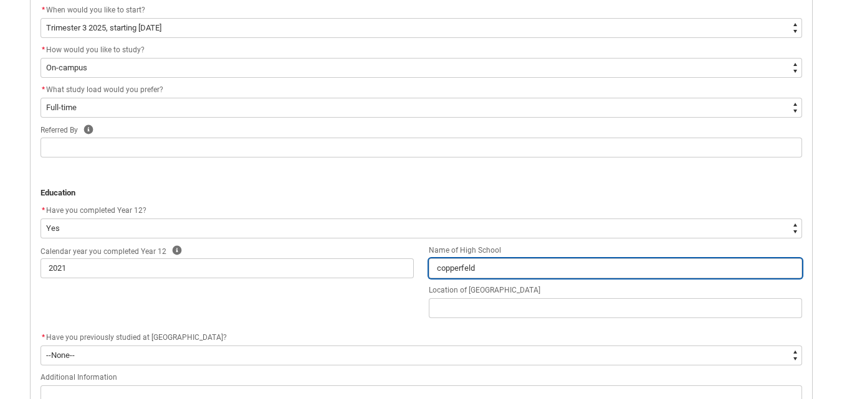
type lightning-primitive-input-simple "copperfel"
type input "copperfel"
type lightning-primitive-input-simple "copperfe"
type input "copperfe"
type lightning-primitive-input-simple "copperf"
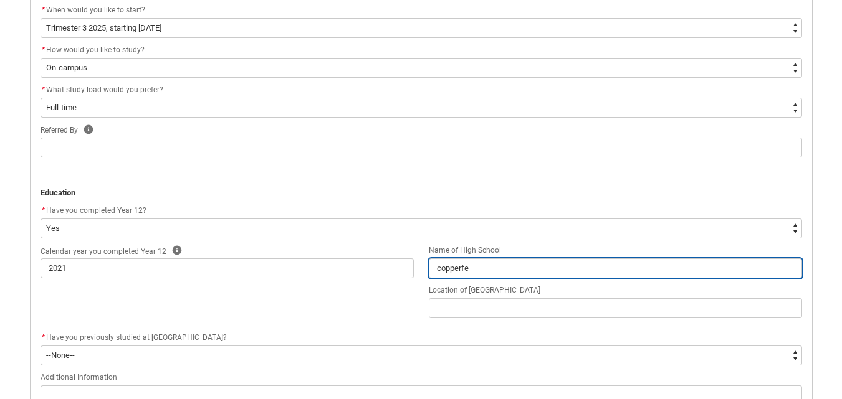
type input "copperf"
type lightning-primitive-input-simple "copperfi"
type input "copperfi"
type lightning-primitive-input-simple "copperfie"
type input "copperfie"
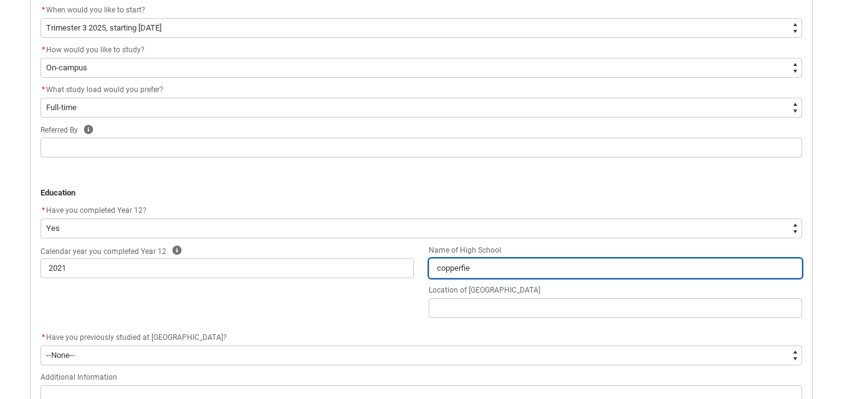
type lightning-primitive-input-simple "copperfiel"
type input "copperfiel"
type lightning-primitive-input-simple "[PERSON_NAME]"
type input "[PERSON_NAME]"
type lightning-primitive-input-simple "[PERSON_NAME]"
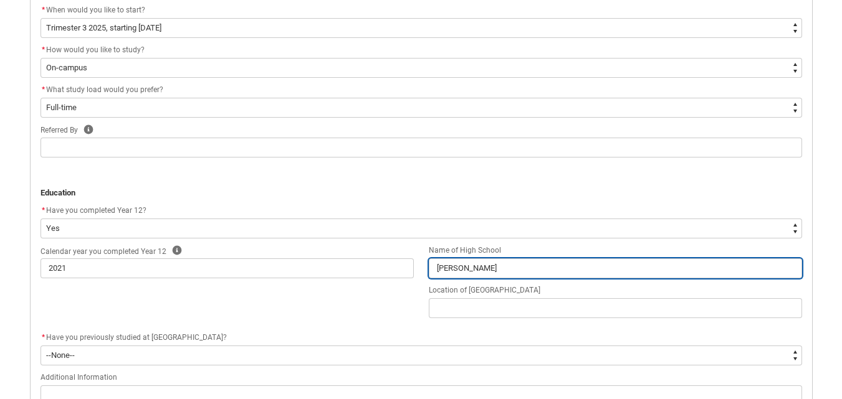
type input "[PERSON_NAME]"
type lightning-primitive-input-simple "[PERSON_NAME] c"
type input "[PERSON_NAME] c"
type lightning-primitive-input-simple "[PERSON_NAME] co"
type input "[PERSON_NAME] co"
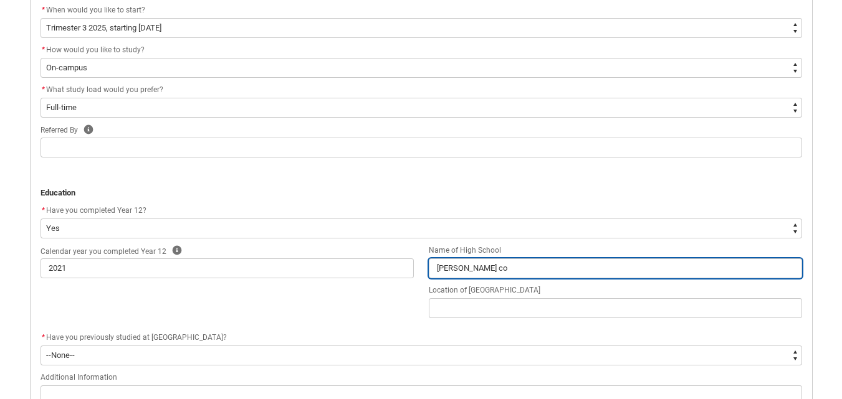
type lightning-primitive-input-simple "[PERSON_NAME] col"
type input "[PERSON_NAME] col"
type lightning-primitive-input-simple "[PERSON_NAME] coll"
type input "[PERSON_NAME] coll"
type lightning-primitive-input-simple "[PERSON_NAME] colle"
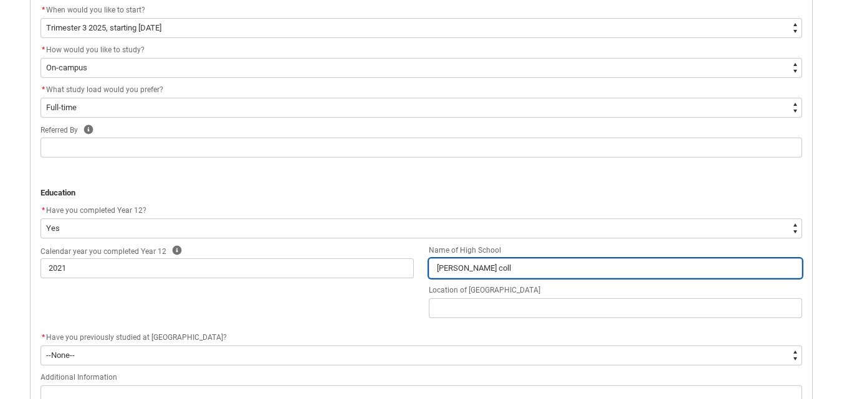
type input "[PERSON_NAME] colle"
type lightning-primitive-input-simple "[PERSON_NAME] colleg"
type input "[PERSON_NAME] colleg"
type lightning-primitive-input-simple "[PERSON_NAME][GEOGRAPHIC_DATA]"
type input "[PERSON_NAME][GEOGRAPHIC_DATA]"
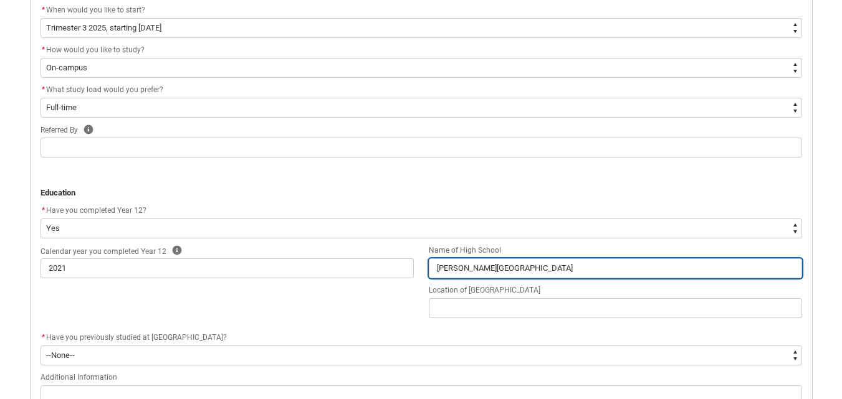
type lightning-primitive-input-simple "[PERSON_NAME] ollege"
type input "[PERSON_NAME] ollege"
type lightning-primitive-input-simple "[PERSON_NAME][GEOGRAPHIC_DATA]"
type input "[PERSON_NAME][GEOGRAPHIC_DATA]"
type lightning-primitive-input-simple "[GEOGRAPHIC_DATA]"
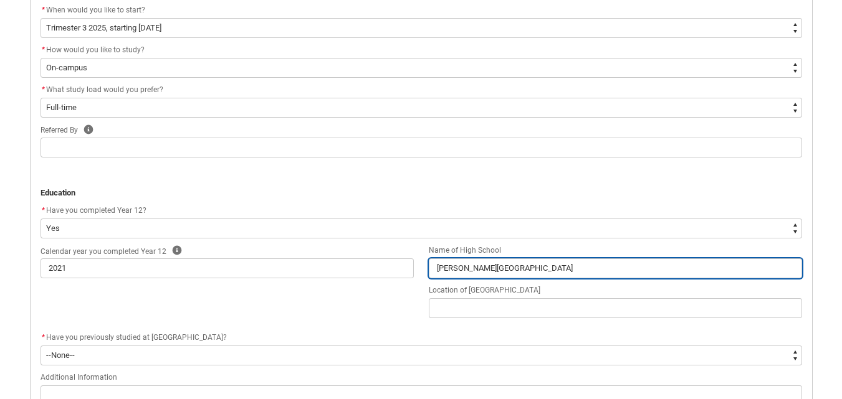
type input "[GEOGRAPHIC_DATA]"
type lightning-primitive-input-simple "[PERSON_NAME][GEOGRAPHIC_DATA]"
type input "[PERSON_NAME][GEOGRAPHIC_DATA]"
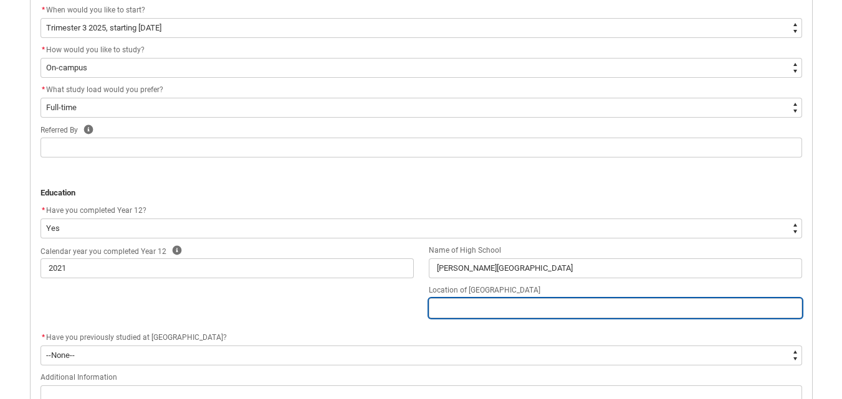
click at [527, 312] on input "REDU_Application_Form_for_Applicant flow" at bounding box center [615, 308] width 373 height 20
type lightning-primitive-input-simple "D"
type input "D"
type lightning-primitive-input-simple "De"
type input "De"
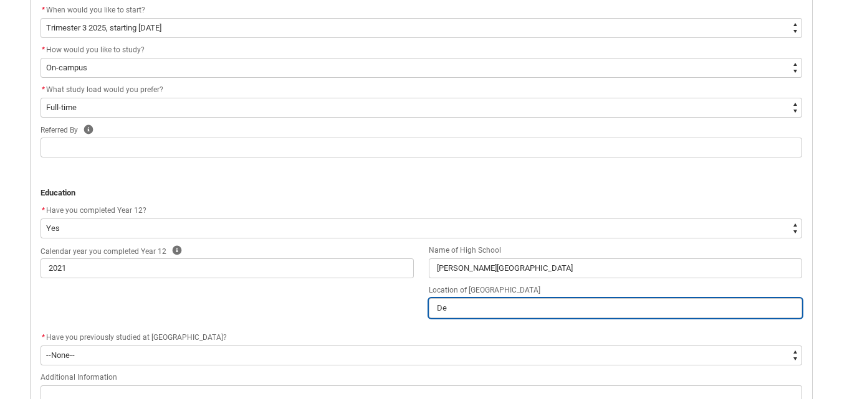
type lightning-primitive-input-simple "Del"
type input "Del"
type lightning-primitive-input-simple "Dele"
type input "Dele"
type lightning-primitive-input-simple "Deleh"
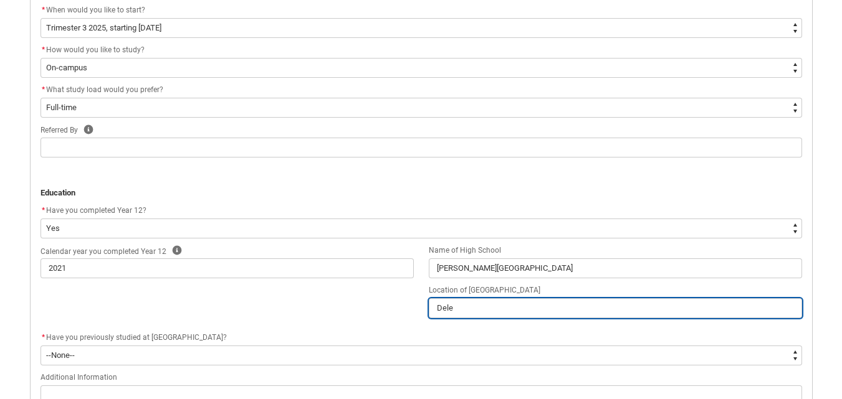
type input "Deleh"
type lightning-primitive-input-simple "Deleha"
type input "Deleha"
type lightning-primitive-input-simple "Delehay"
type input "Delehay"
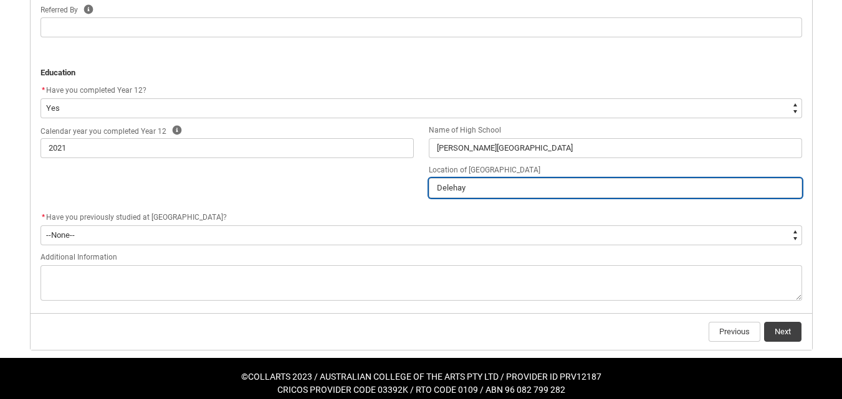
scroll to position [566, 0]
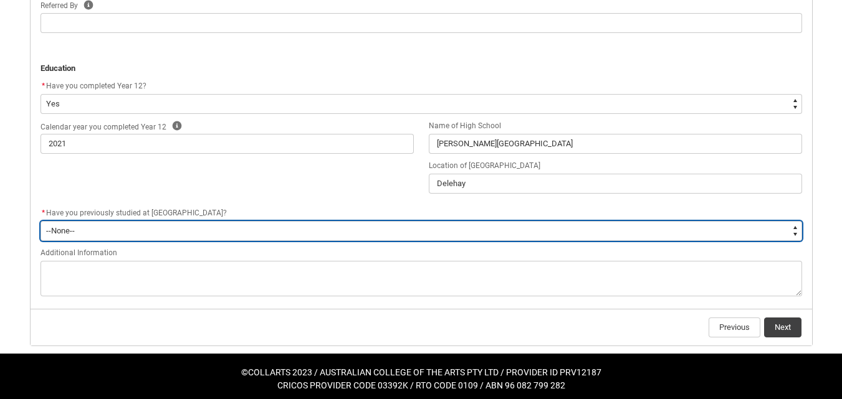
click at [208, 230] on select "--None-- Yes No" at bounding box center [420, 231] width 761 height 20
type lightning-select "[URL][DOMAIN_NAME]"
click at [40, 221] on select "--None-- Yes No" at bounding box center [420, 231] width 761 height 20
select select "[URL][DOMAIN_NAME]"
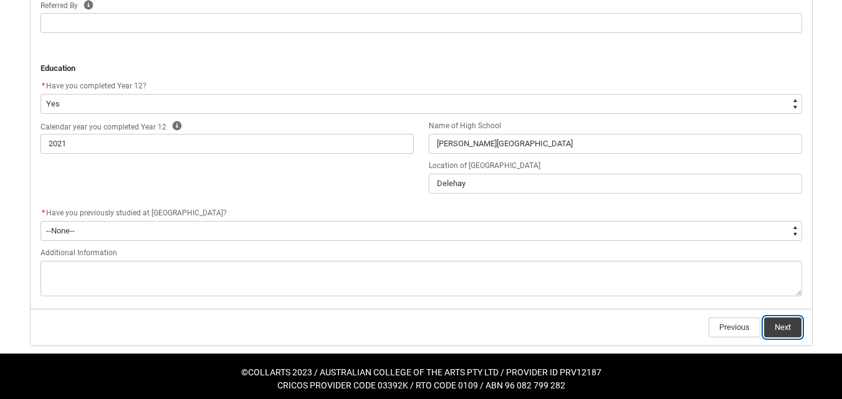
click at [774, 328] on button "Next" at bounding box center [782, 328] width 37 height 20
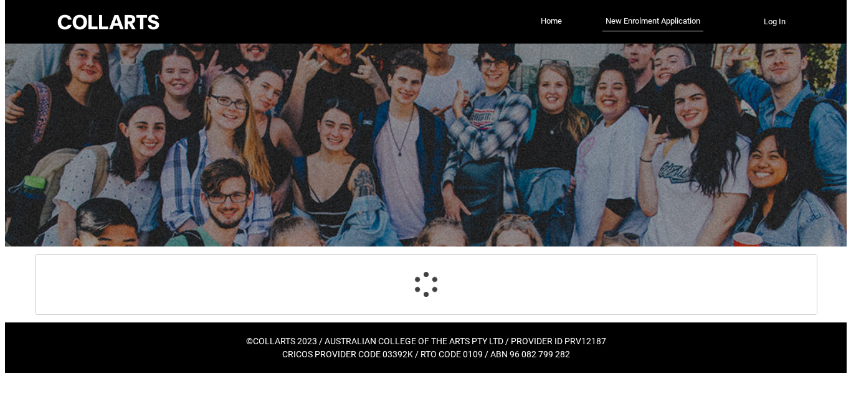
scroll to position [0, 0]
